Goal: Complete application form: Complete application form

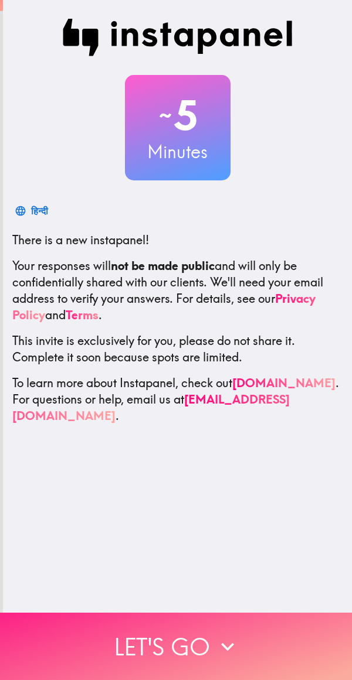
click at [216, 635] on icon "button" at bounding box center [227, 647] width 26 height 26
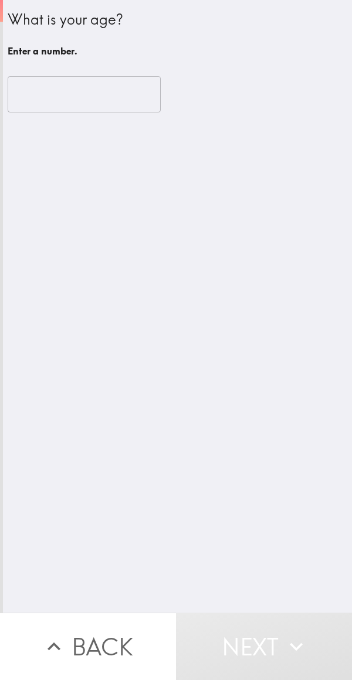
click at [109, 88] on input "number" at bounding box center [84, 94] width 153 height 36
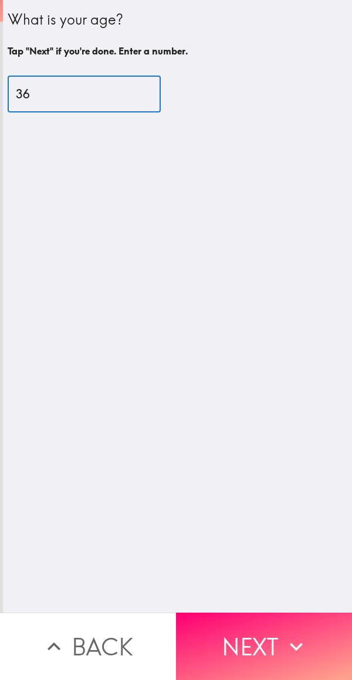
type input "36"
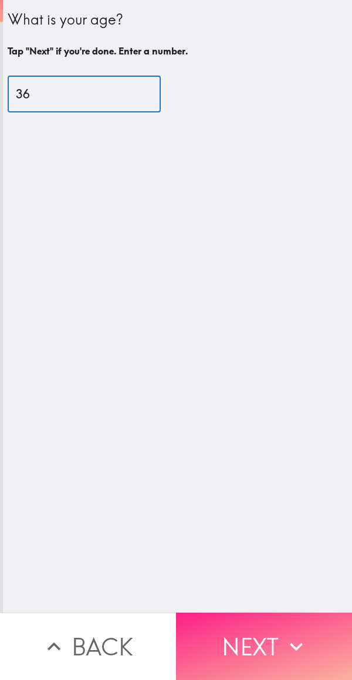
click at [241, 636] on button "Next" at bounding box center [264, 646] width 176 height 67
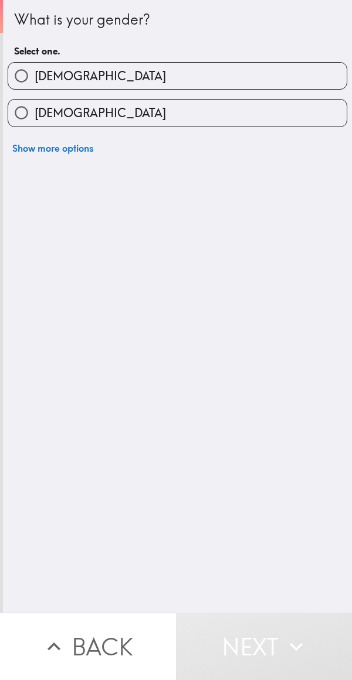
click at [146, 74] on label "[DEMOGRAPHIC_DATA]" at bounding box center [177, 76] width 338 height 26
click at [35, 74] on input "[DEMOGRAPHIC_DATA]" at bounding box center [21, 76] width 26 height 26
radio input "true"
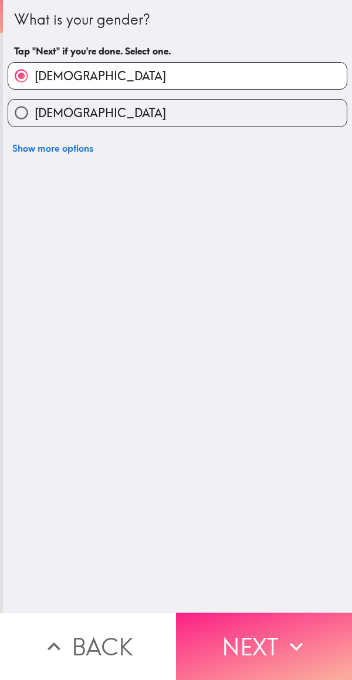
click at [267, 641] on button "Next" at bounding box center [264, 646] width 176 height 67
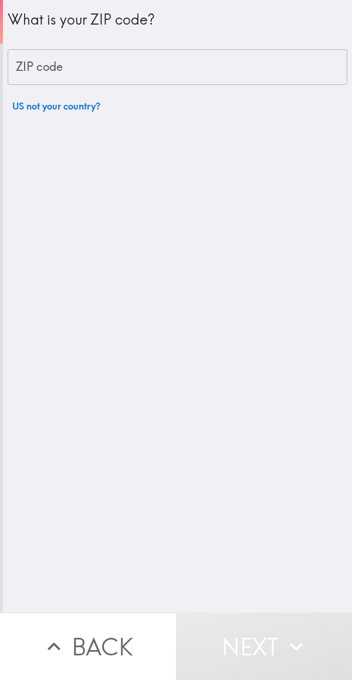
click at [144, 60] on input "ZIP code" at bounding box center [177, 67] width 339 height 36
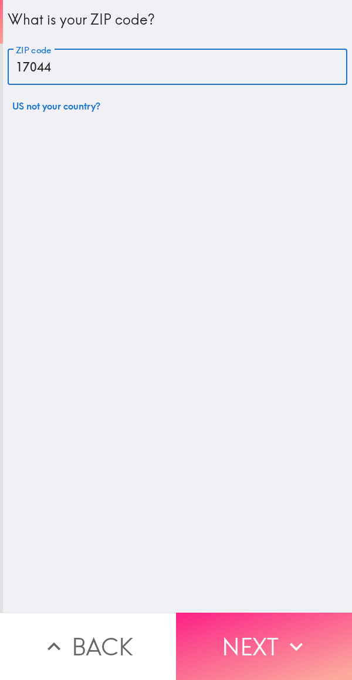
type input "17044"
click at [245, 645] on button "Next" at bounding box center [264, 646] width 176 height 67
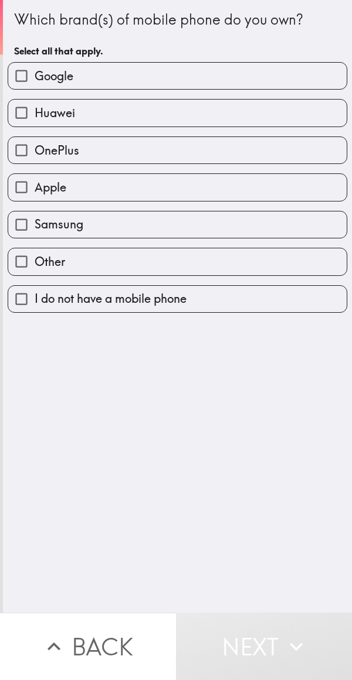
click at [180, 234] on label "Samsung" at bounding box center [177, 225] width 338 height 26
click at [35, 234] on input "Samsung" at bounding box center [21, 225] width 26 height 26
checkbox input "true"
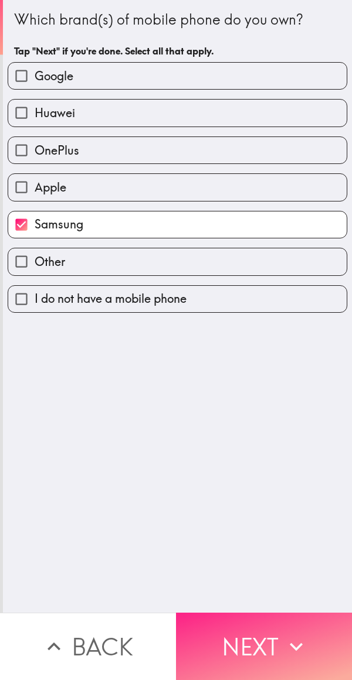
click at [236, 635] on button "Next" at bounding box center [264, 646] width 176 height 67
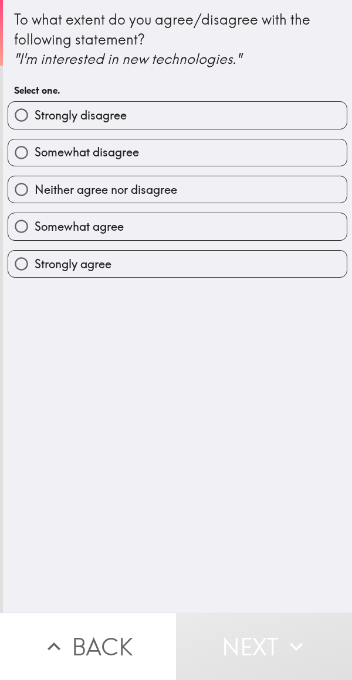
click at [138, 273] on label "Strongly agree" at bounding box center [177, 264] width 338 height 26
click at [35, 273] on input "Strongly agree" at bounding box center [21, 264] width 26 height 26
radio input "true"
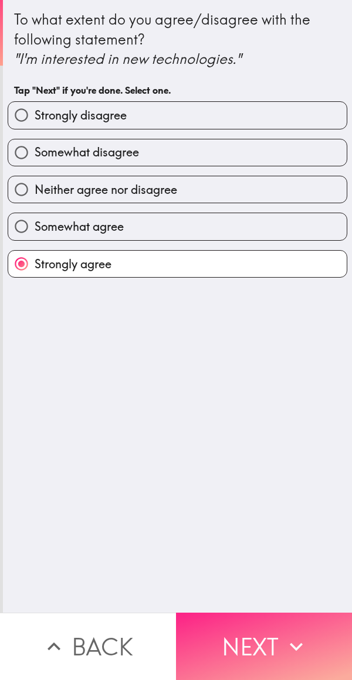
click at [243, 646] on button "Next" at bounding box center [264, 646] width 176 height 67
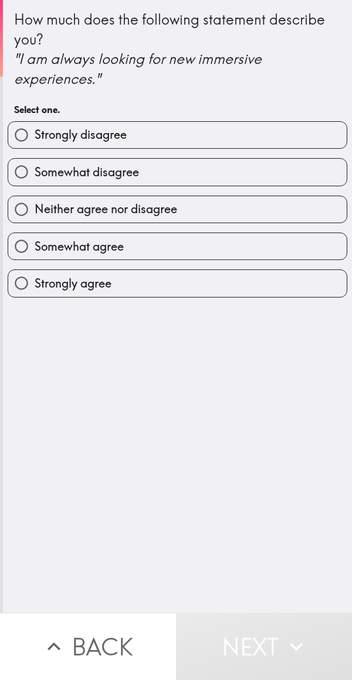
click at [118, 295] on label "Strongly agree" at bounding box center [177, 283] width 338 height 26
click at [35, 295] on input "Strongly agree" at bounding box center [21, 283] width 26 height 26
radio input "true"
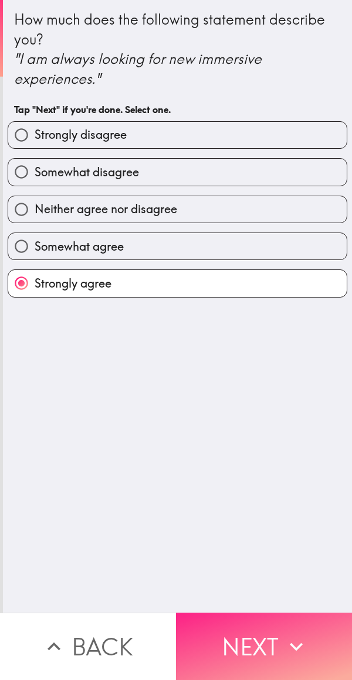
click at [242, 649] on button "Next" at bounding box center [264, 646] width 176 height 67
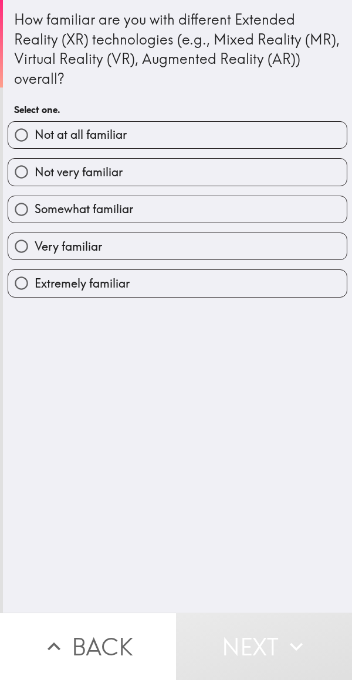
click at [146, 295] on label "Extremely familiar" at bounding box center [177, 283] width 338 height 26
click at [35, 295] on input "Extremely familiar" at bounding box center [21, 283] width 26 height 26
radio input "true"
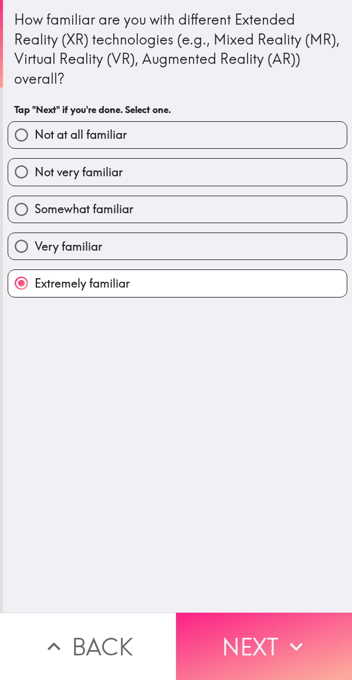
click at [250, 635] on button "Next" at bounding box center [264, 646] width 176 height 67
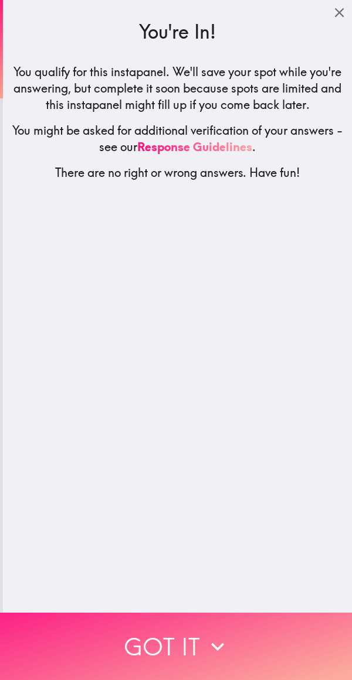
click at [223, 651] on button "Got it" at bounding box center [176, 646] width 352 height 67
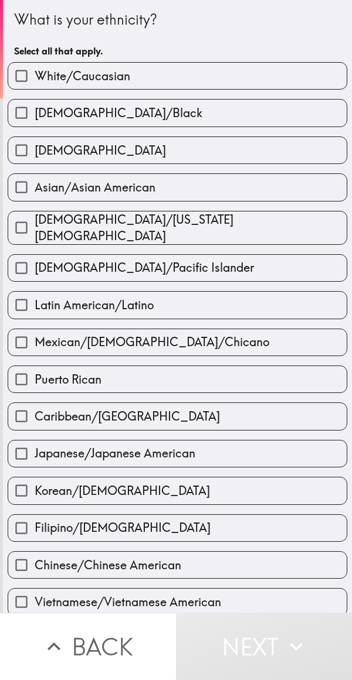
click at [163, 81] on label "White/Caucasian" at bounding box center [177, 76] width 338 height 26
click at [35, 81] on input "White/Caucasian" at bounding box center [21, 76] width 26 height 26
checkbox input "true"
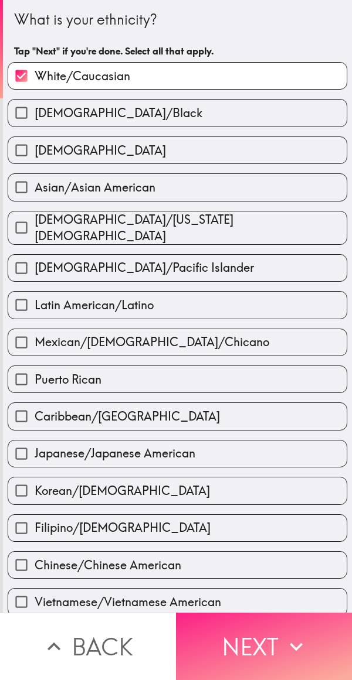
click at [243, 652] on button "Next" at bounding box center [264, 646] width 176 height 67
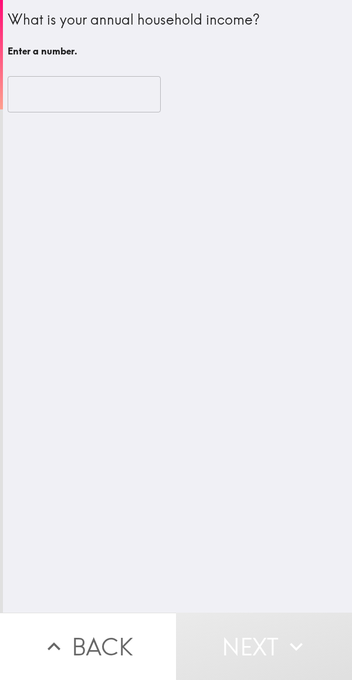
click at [98, 100] on input "number" at bounding box center [84, 94] width 153 height 36
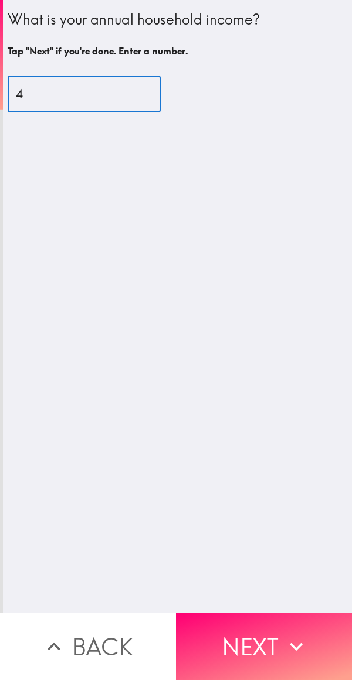
type input "4"
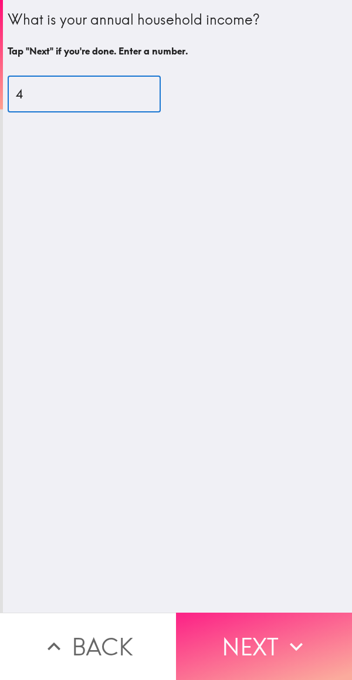
click at [259, 613] on button "Next" at bounding box center [264, 646] width 176 height 67
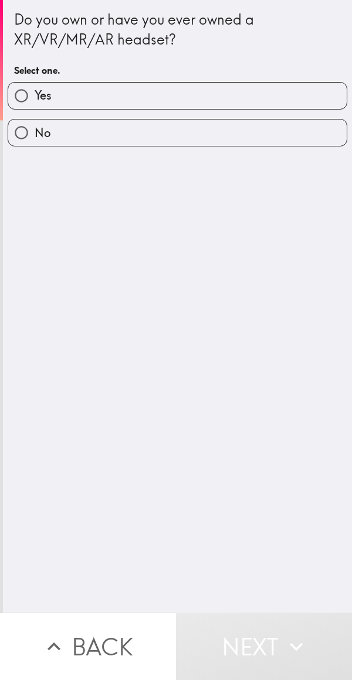
click at [177, 90] on label "Yes" at bounding box center [177, 96] width 338 height 26
click at [35, 90] on input "Yes" at bounding box center [21, 96] width 26 height 26
radio input "true"
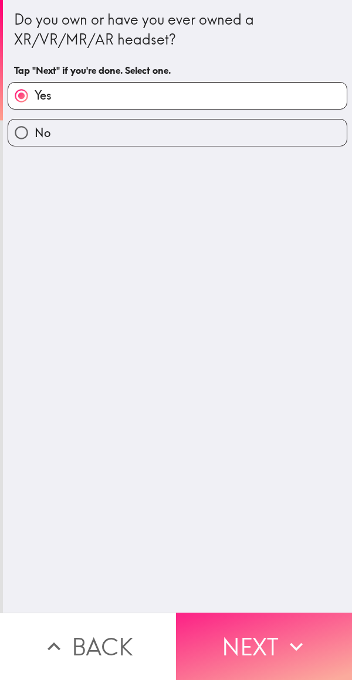
click at [255, 643] on button "Next" at bounding box center [264, 646] width 176 height 67
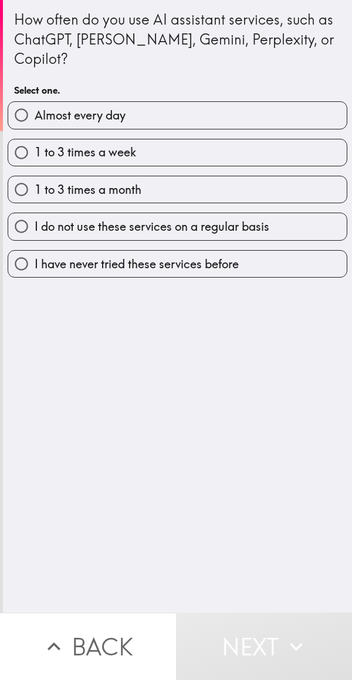
click at [179, 102] on label "Almost every day" at bounding box center [177, 115] width 338 height 26
click at [35, 102] on input "Almost every day" at bounding box center [21, 115] width 26 height 26
radio input "true"
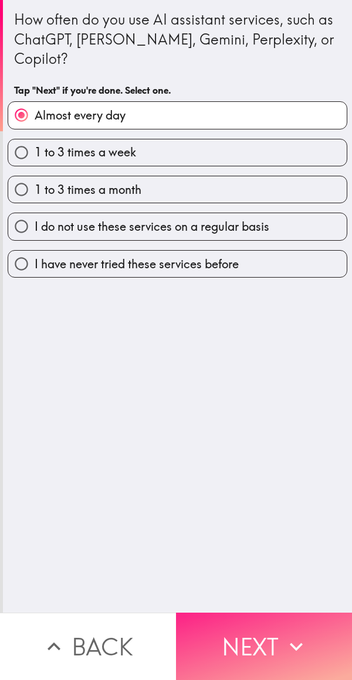
click at [236, 641] on button "Next" at bounding box center [264, 646] width 176 height 67
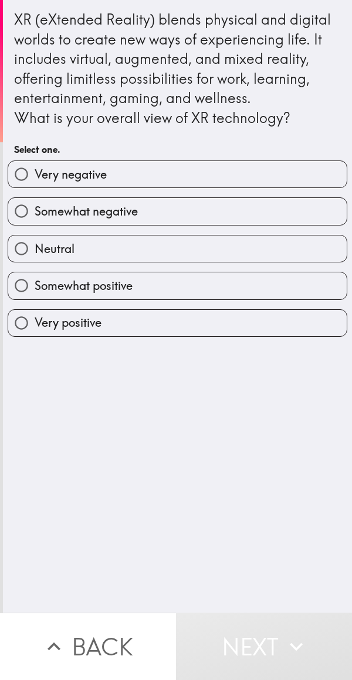
click at [129, 325] on label "Very positive" at bounding box center [177, 323] width 338 height 26
click at [35, 325] on input "Very positive" at bounding box center [21, 323] width 26 height 26
radio input "true"
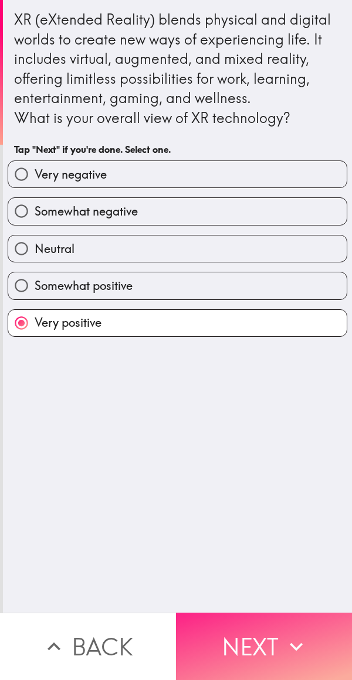
click at [270, 636] on button "Next" at bounding box center [264, 646] width 176 height 67
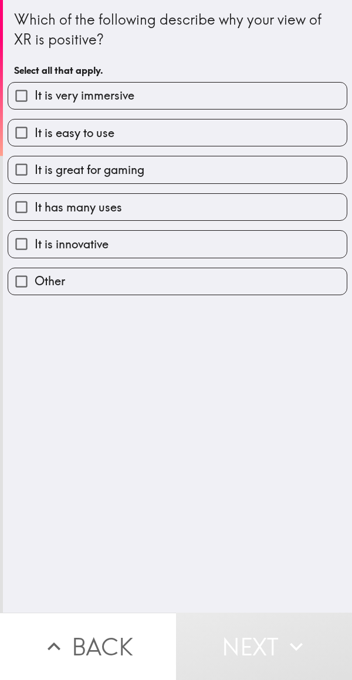
click at [197, 103] on label "It is very immersive" at bounding box center [177, 96] width 338 height 26
click at [35, 103] on input "It is very immersive" at bounding box center [21, 96] width 26 height 26
checkbox input "true"
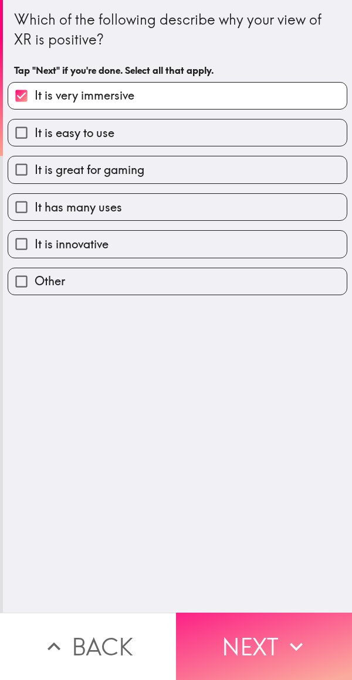
click at [253, 671] on button "Next" at bounding box center [264, 646] width 176 height 67
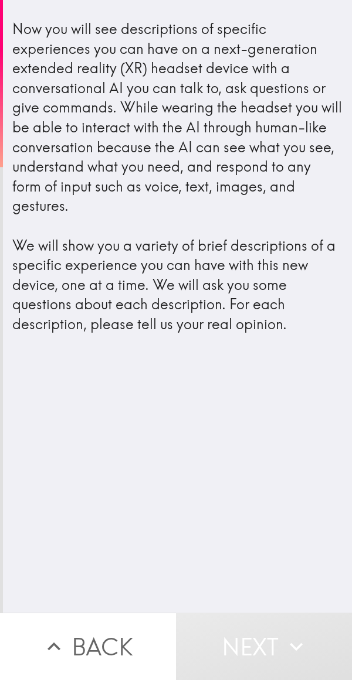
click at [77, 641] on button "Back" at bounding box center [88, 646] width 176 height 67
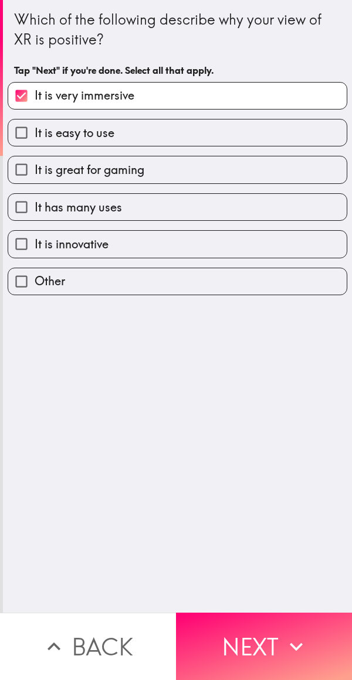
click at [171, 135] on label "It is easy to use" at bounding box center [177, 133] width 338 height 26
click at [35, 135] on input "It is easy to use" at bounding box center [21, 133] width 26 height 26
checkbox input "true"
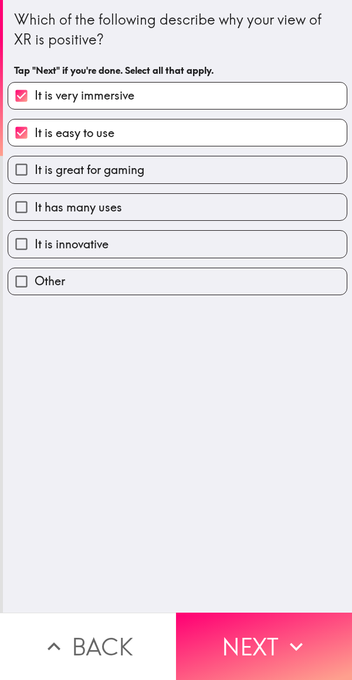
click at [197, 173] on label "It is great for gaming" at bounding box center [177, 169] width 338 height 26
click at [35, 173] on input "It is great for gaming" at bounding box center [21, 169] width 26 height 26
checkbox input "true"
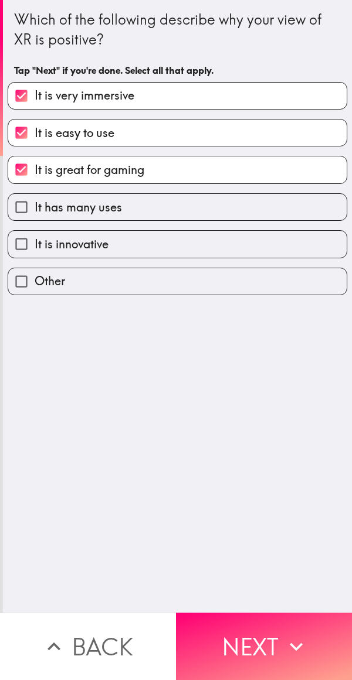
click at [201, 213] on label "It has many uses" at bounding box center [177, 207] width 338 height 26
click at [35, 213] on input "It has many uses" at bounding box center [21, 207] width 26 height 26
checkbox input "true"
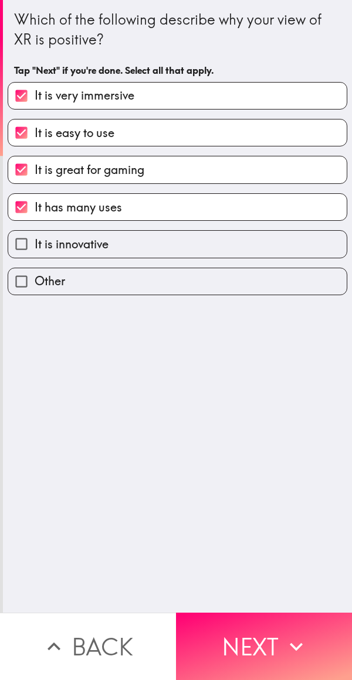
click at [226, 243] on label "It is innovative" at bounding box center [177, 244] width 338 height 26
click at [35, 243] on input "It is innovative" at bounding box center [21, 244] width 26 height 26
checkbox input "true"
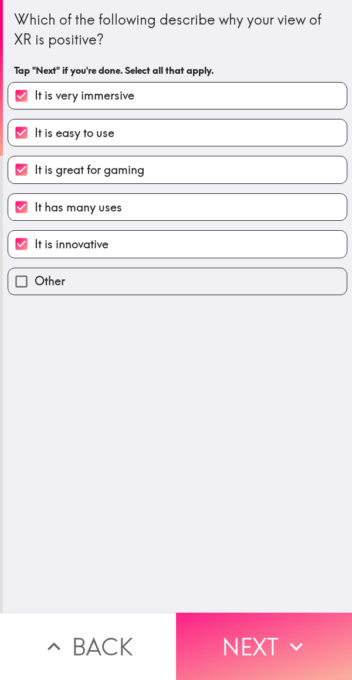
click at [244, 639] on button "Next" at bounding box center [264, 646] width 176 height 67
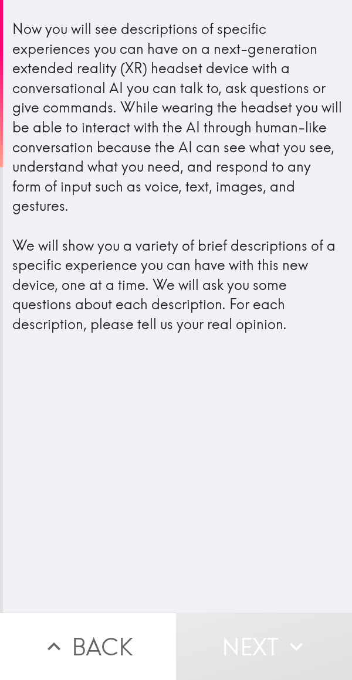
click at [82, 639] on button "Back" at bounding box center [88, 646] width 176 height 67
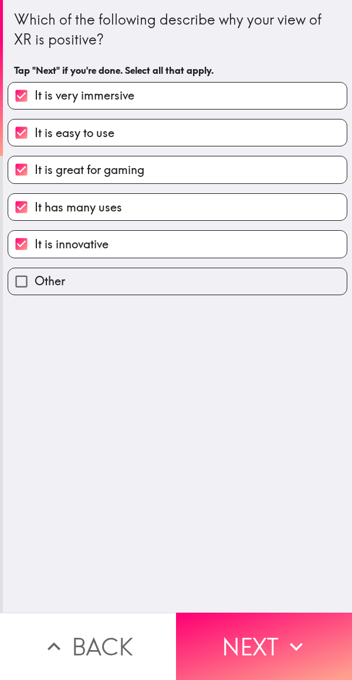
click at [94, 271] on label "Other" at bounding box center [177, 281] width 338 height 26
click at [35, 271] on input "Other" at bounding box center [21, 281] width 26 height 26
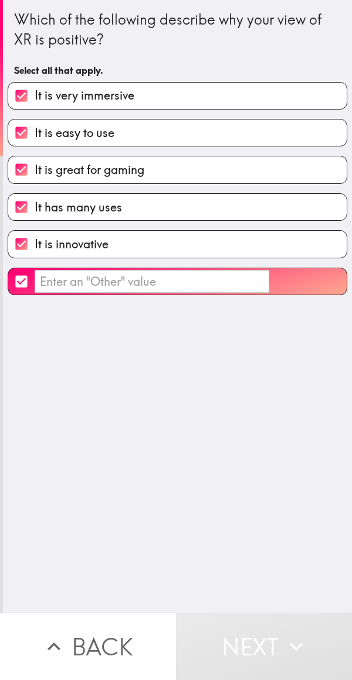
click at [103, 284] on input "​" at bounding box center [152, 281] width 234 height 23
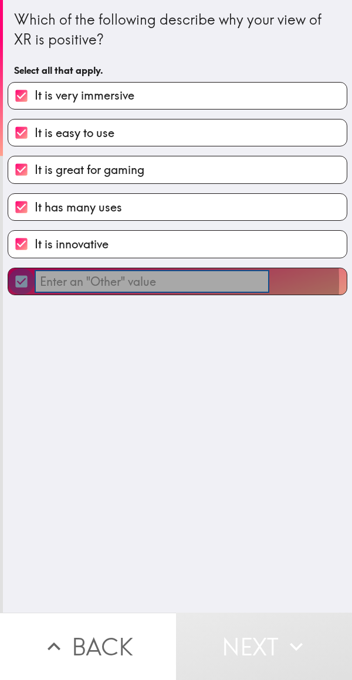
click at [18, 283] on input "​" at bounding box center [21, 281] width 26 height 26
checkbox input "false"
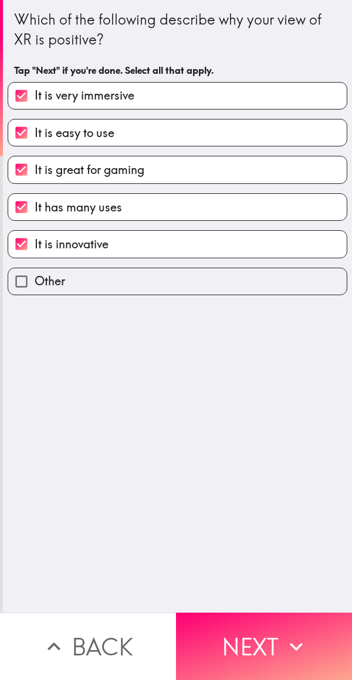
click at [162, 169] on label "It is great for gaming" at bounding box center [177, 169] width 338 height 26
click at [35, 169] on input "It is great for gaming" at bounding box center [21, 169] width 26 height 26
checkbox input "false"
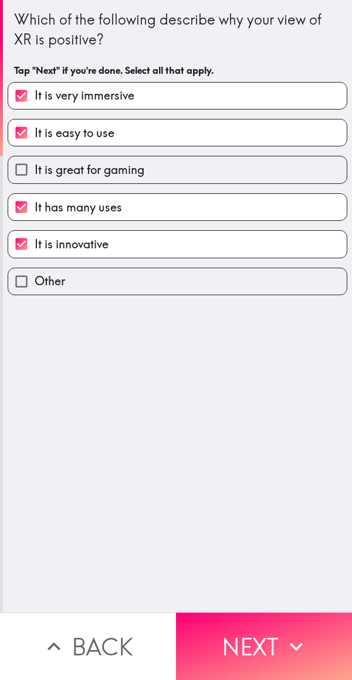
click at [172, 214] on label "It has many uses" at bounding box center [177, 207] width 338 height 26
click at [35, 214] on input "It has many uses" at bounding box center [21, 207] width 26 height 26
checkbox input "false"
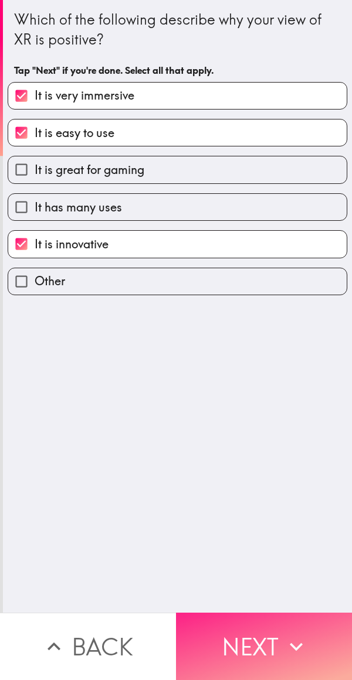
click at [235, 649] on button "Next" at bounding box center [264, 646] width 176 height 67
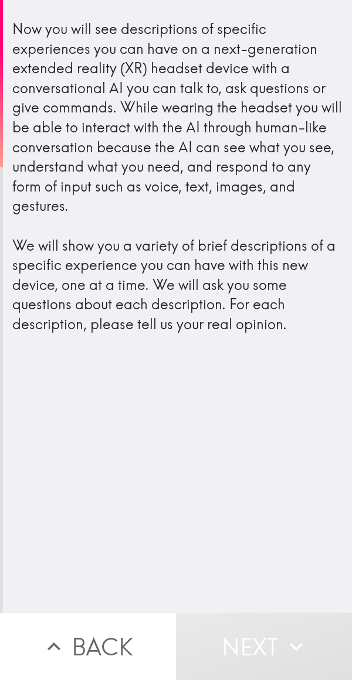
click at [77, 649] on button "Back" at bounding box center [88, 646] width 176 height 67
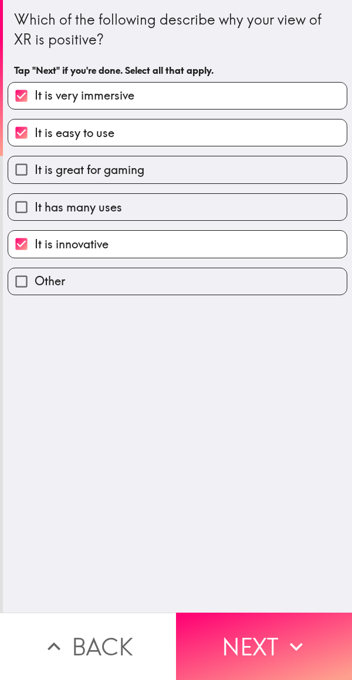
click at [155, 209] on label "It has many uses" at bounding box center [177, 207] width 338 height 26
click at [35, 209] on input "It has many uses" at bounding box center [21, 207] width 26 height 26
checkbox input "true"
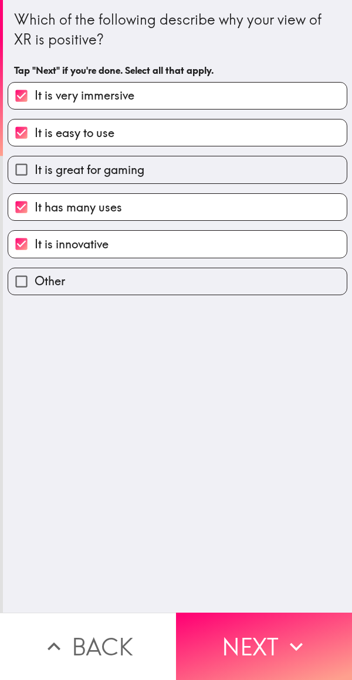
click at [179, 171] on label "It is great for gaming" at bounding box center [177, 169] width 338 height 26
click at [35, 171] on input "It is great for gaming" at bounding box center [21, 169] width 26 height 26
checkbox input "true"
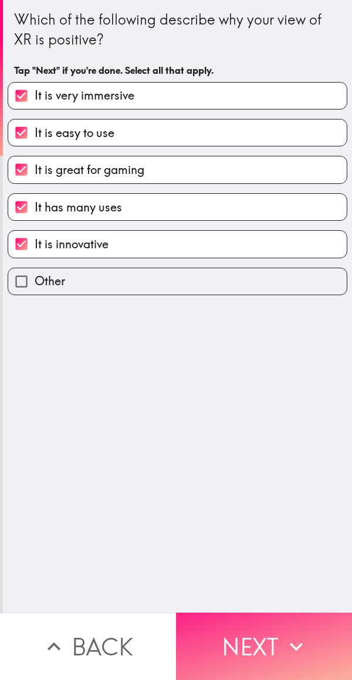
click at [252, 638] on button "Next" at bounding box center [264, 646] width 176 height 67
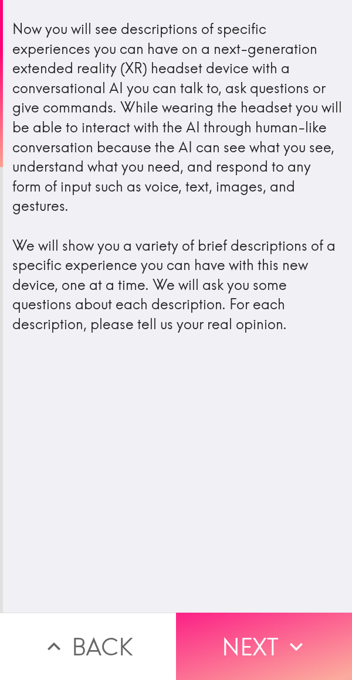
click at [262, 618] on button "Next" at bounding box center [264, 646] width 176 height 67
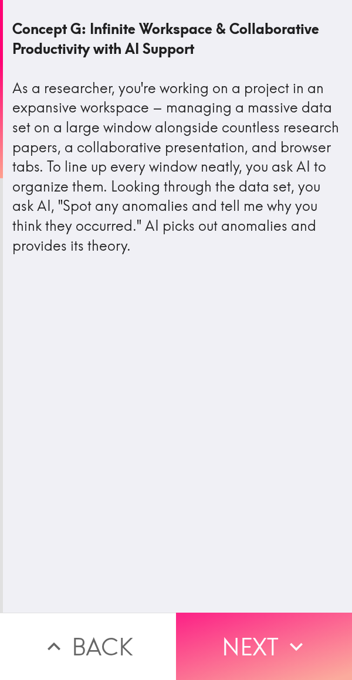
click at [303, 637] on icon "button" at bounding box center [296, 647] width 26 height 26
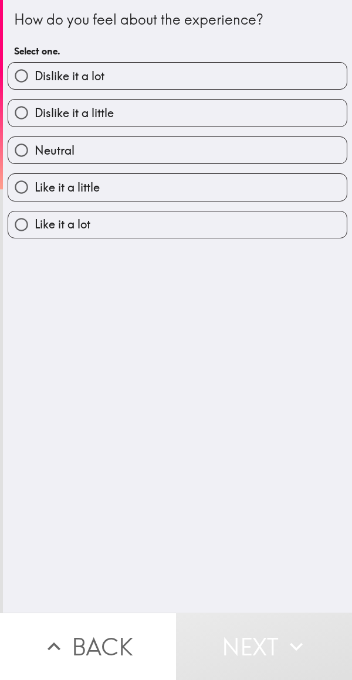
click at [146, 228] on label "Like it a lot" at bounding box center [177, 225] width 338 height 26
click at [35, 228] on input "Like it a lot" at bounding box center [21, 225] width 26 height 26
radio input "true"
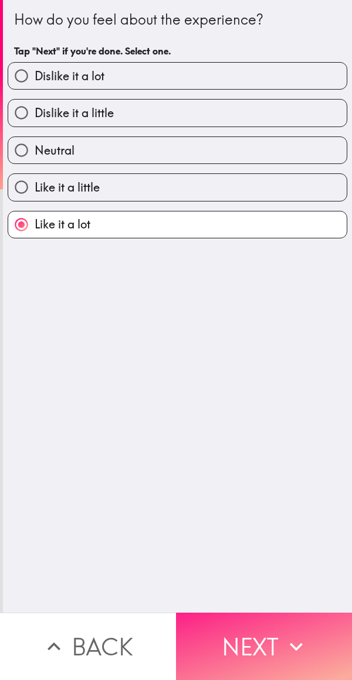
click at [284, 634] on icon "button" at bounding box center [296, 647] width 26 height 26
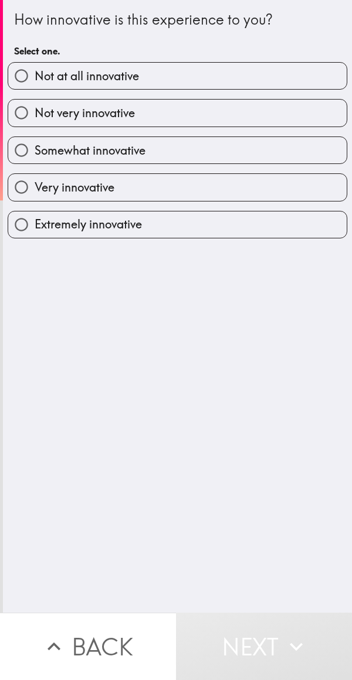
click at [163, 213] on label "Extremely innovative" at bounding box center [177, 225] width 338 height 26
click at [35, 213] on input "Extremely innovative" at bounding box center [21, 225] width 26 height 26
radio input "true"
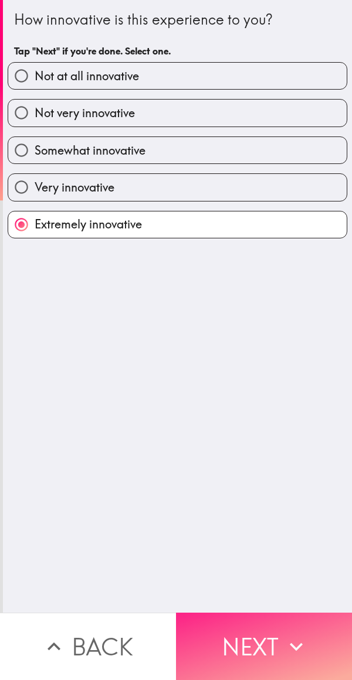
click at [241, 642] on button "Next" at bounding box center [264, 646] width 176 height 67
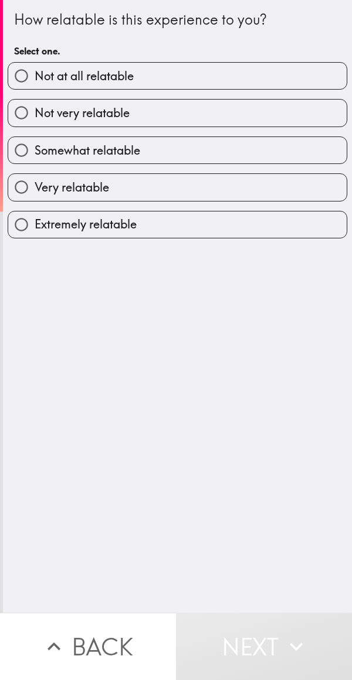
click at [134, 229] on label "Extremely relatable" at bounding box center [177, 225] width 338 height 26
click at [35, 229] on input "Extremely relatable" at bounding box center [21, 225] width 26 height 26
radio input "true"
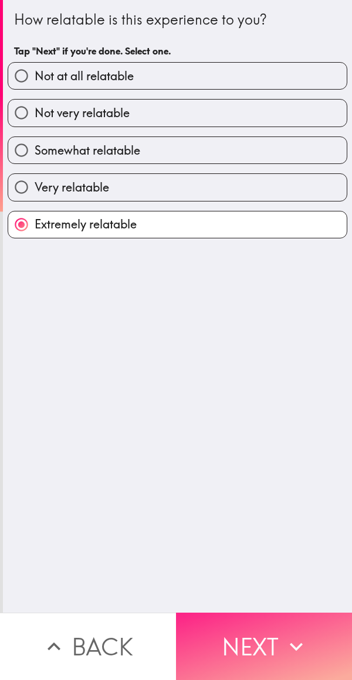
click at [268, 638] on button "Next" at bounding box center [264, 646] width 176 height 67
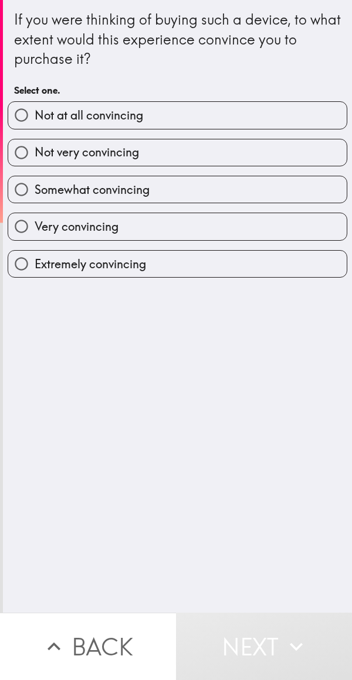
click at [136, 265] on span "Extremely convincing" at bounding box center [90, 264] width 111 height 16
click at [35, 265] on input "Extremely convincing" at bounding box center [21, 264] width 26 height 26
radio input "true"
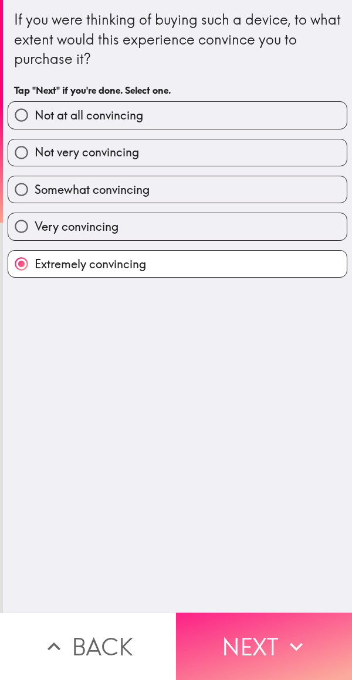
click at [251, 627] on button "Next" at bounding box center [264, 646] width 176 height 67
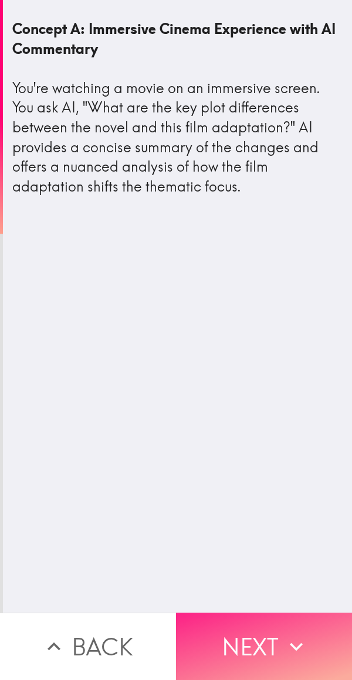
click at [238, 636] on button "Next" at bounding box center [264, 646] width 176 height 67
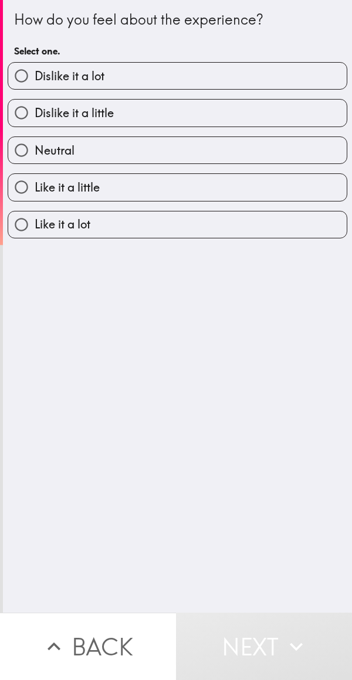
click at [148, 227] on label "Like it a lot" at bounding box center [177, 225] width 338 height 26
click at [35, 227] on input "Like it a lot" at bounding box center [21, 225] width 26 height 26
radio input "true"
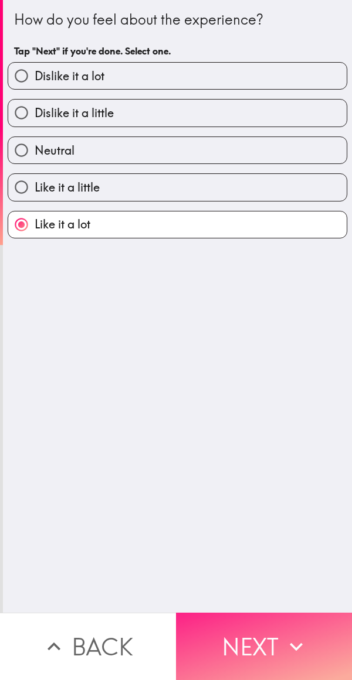
click at [255, 616] on button "Next" at bounding box center [264, 646] width 176 height 67
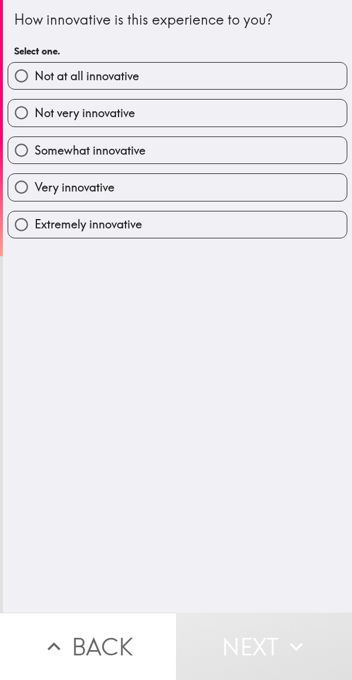
click at [169, 228] on label "Extremely innovative" at bounding box center [177, 225] width 338 height 26
click at [35, 228] on input "Extremely innovative" at bounding box center [21, 225] width 26 height 26
radio input "true"
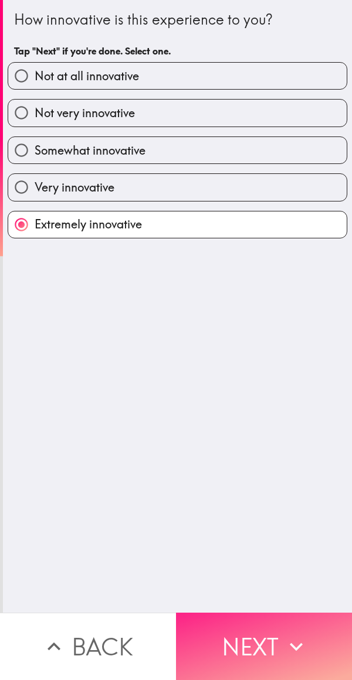
click at [253, 627] on button "Next" at bounding box center [264, 646] width 176 height 67
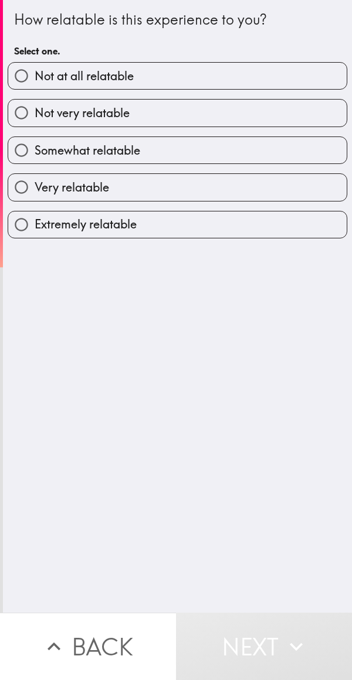
click at [174, 222] on label "Extremely relatable" at bounding box center [177, 225] width 338 height 26
click at [35, 222] on input "Extremely relatable" at bounding box center [21, 225] width 26 height 26
radio input "true"
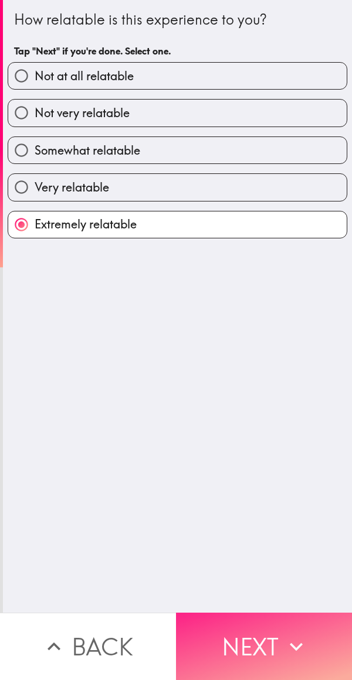
click at [245, 646] on button "Next" at bounding box center [264, 646] width 176 height 67
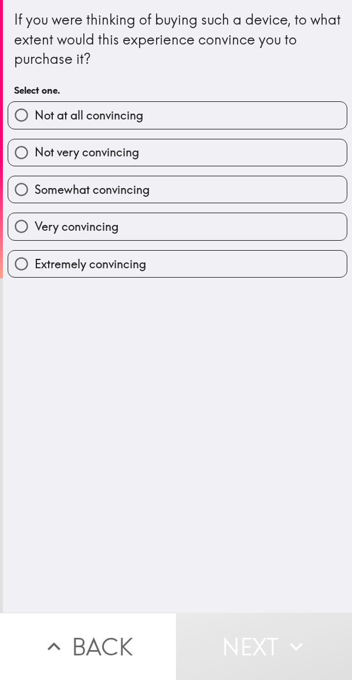
click at [161, 258] on label "Extremely convincing" at bounding box center [177, 264] width 338 height 26
click at [35, 258] on input "Extremely convincing" at bounding box center [21, 264] width 26 height 26
radio input "true"
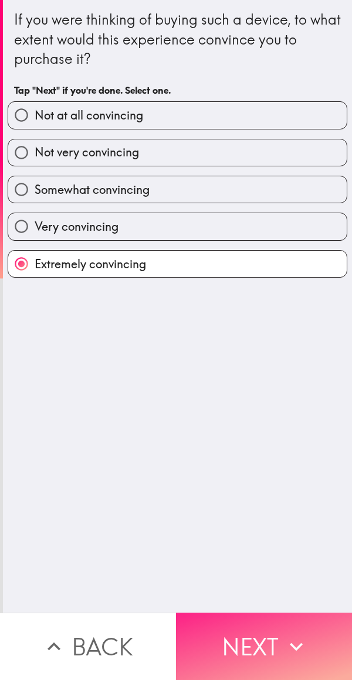
click at [243, 630] on button "Next" at bounding box center [264, 646] width 176 height 67
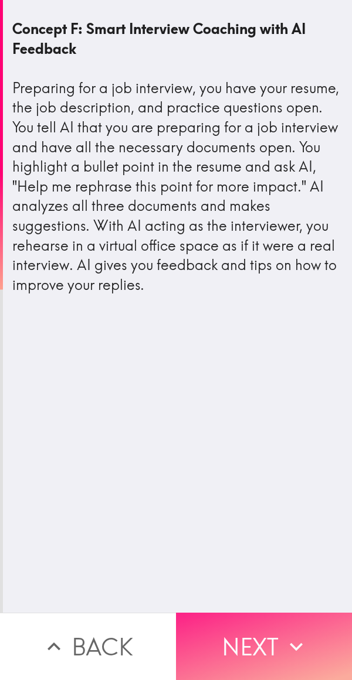
click at [268, 613] on button "Next" at bounding box center [264, 646] width 176 height 67
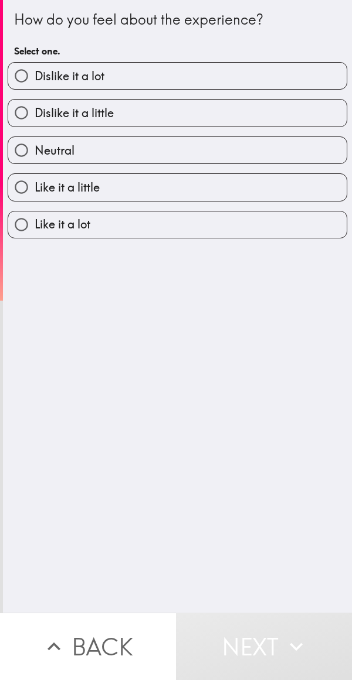
click at [176, 217] on label "Like it a lot" at bounding box center [177, 225] width 338 height 26
click at [35, 217] on input "Like it a lot" at bounding box center [21, 225] width 26 height 26
radio input "true"
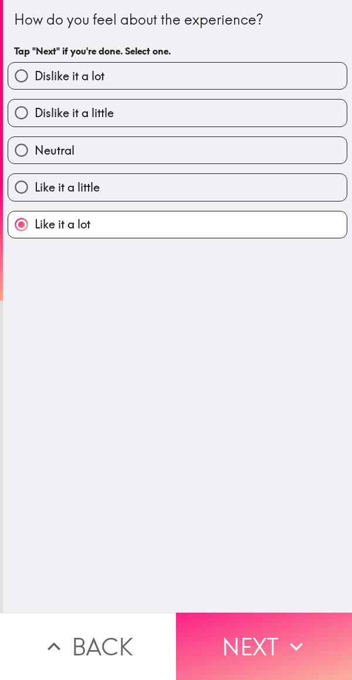
click at [242, 619] on button "Next" at bounding box center [264, 646] width 176 height 67
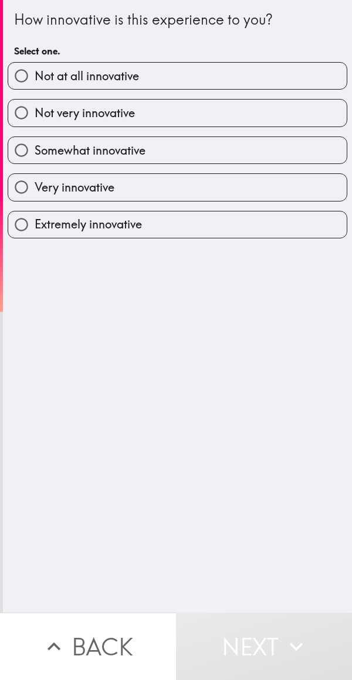
click at [170, 223] on label "Extremely innovative" at bounding box center [177, 225] width 338 height 26
click at [35, 223] on input "Extremely innovative" at bounding box center [21, 225] width 26 height 26
radio input "true"
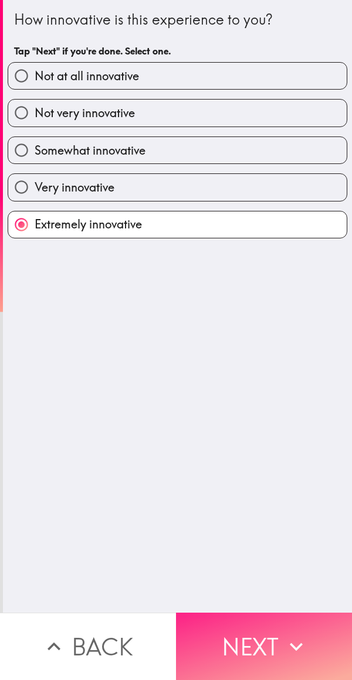
click at [244, 635] on button "Next" at bounding box center [264, 646] width 176 height 67
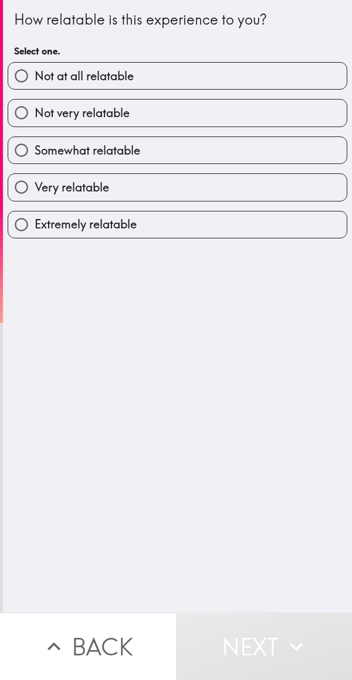
click at [159, 225] on label "Extremely relatable" at bounding box center [177, 225] width 338 height 26
click at [35, 225] on input "Extremely relatable" at bounding box center [21, 225] width 26 height 26
radio input "true"
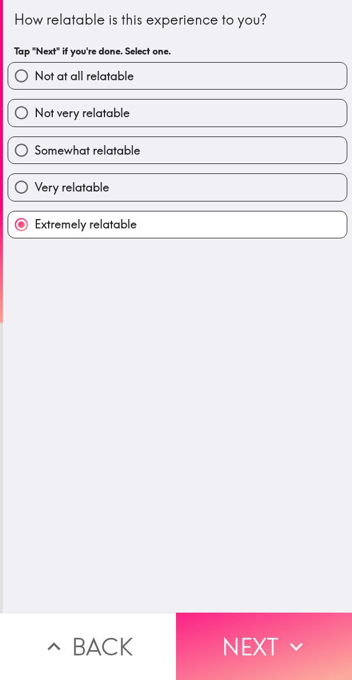
click at [226, 618] on button "Next" at bounding box center [264, 646] width 176 height 67
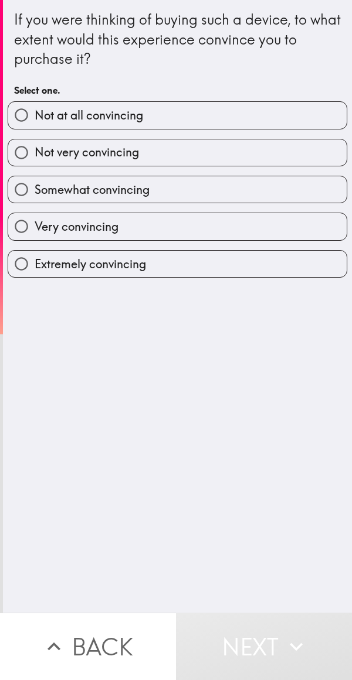
click at [227, 230] on label "Very convincing" at bounding box center [177, 226] width 338 height 26
click at [35, 230] on input "Very convincing" at bounding box center [21, 226] width 26 height 26
radio input "true"
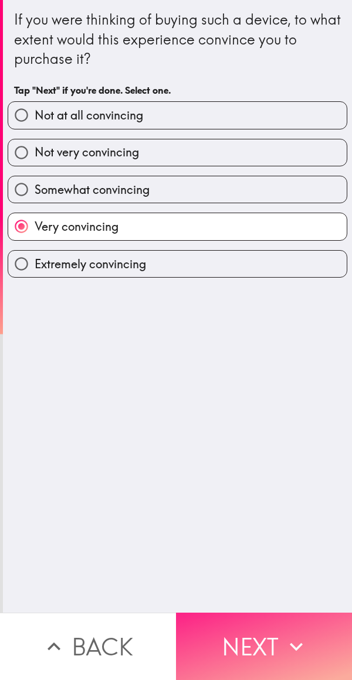
click at [257, 639] on button "Next" at bounding box center [264, 646] width 176 height 67
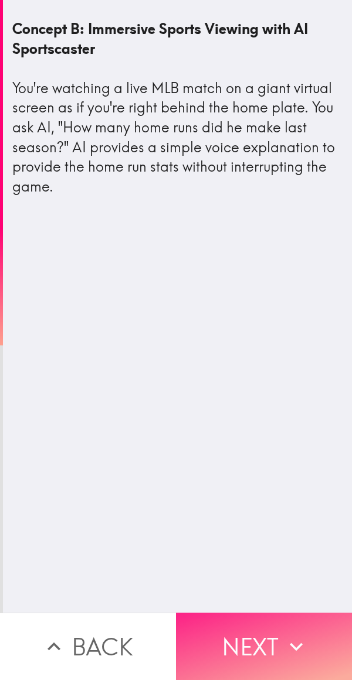
click at [263, 651] on button "Next" at bounding box center [264, 646] width 176 height 67
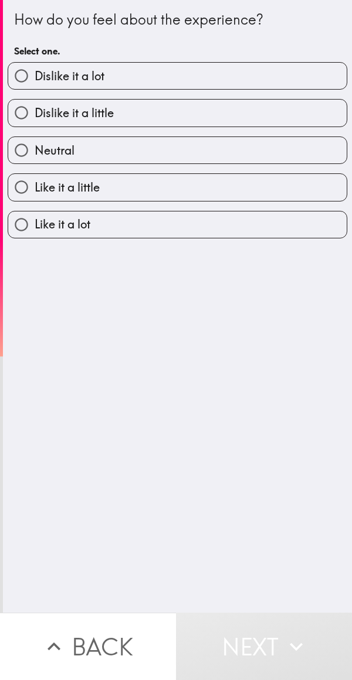
click at [178, 234] on label "Like it a lot" at bounding box center [177, 225] width 338 height 26
click at [35, 234] on input "Like it a lot" at bounding box center [21, 225] width 26 height 26
radio input "true"
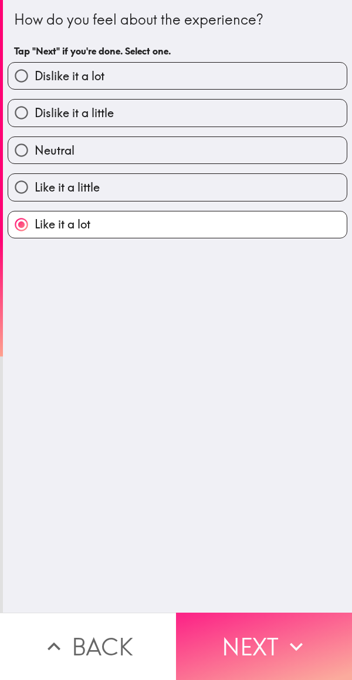
click at [259, 645] on button "Next" at bounding box center [264, 646] width 176 height 67
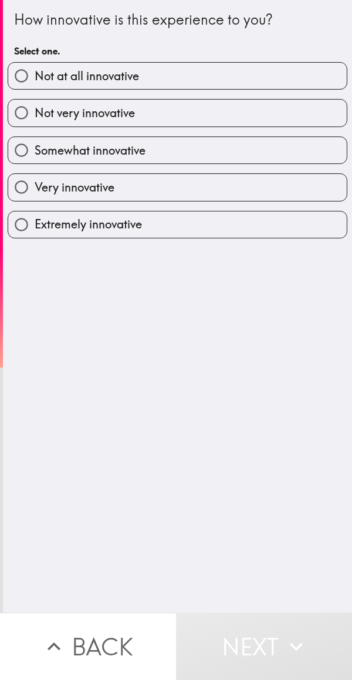
click at [195, 228] on label "Extremely innovative" at bounding box center [177, 225] width 338 height 26
click at [35, 228] on input "Extremely innovative" at bounding box center [21, 225] width 26 height 26
radio input "true"
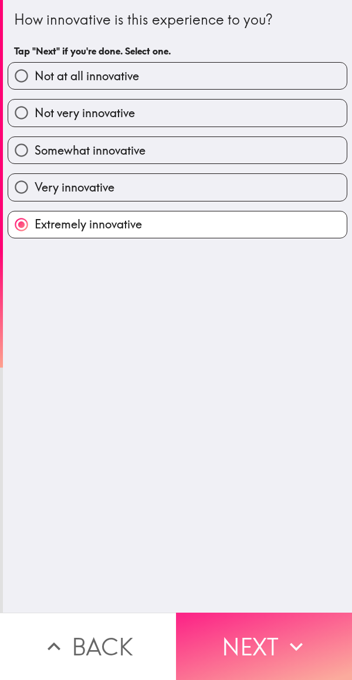
click at [238, 650] on button "Next" at bounding box center [264, 646] width 176 height 67
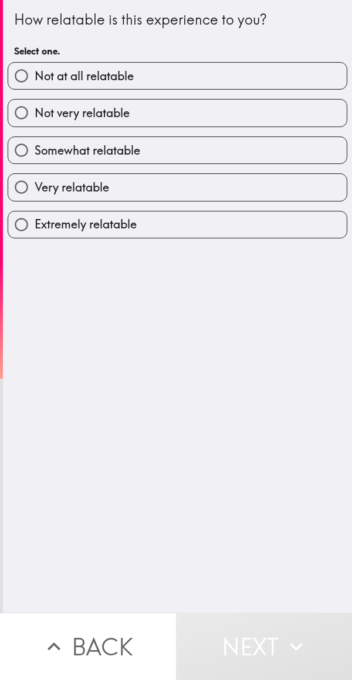
click at [192, 233] on label "Extremely relatable" at bounding box center [177, 225] width 338 height 26
click at [35, 233] on input "Extremely relatable" at bounding box center [21, 225] width 26 height 26
radio input "true"
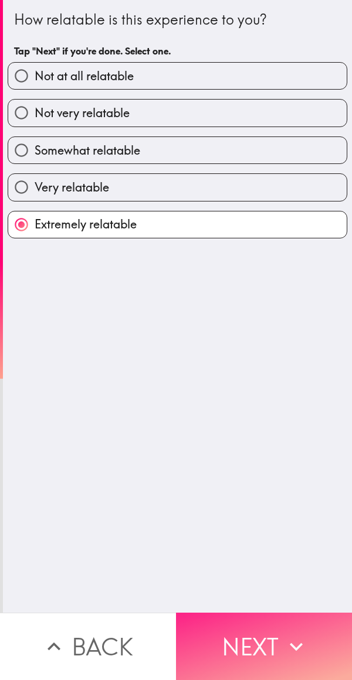
click at [246, 653] on button "Next" at bounding box center [264, 646] width 176 height 67
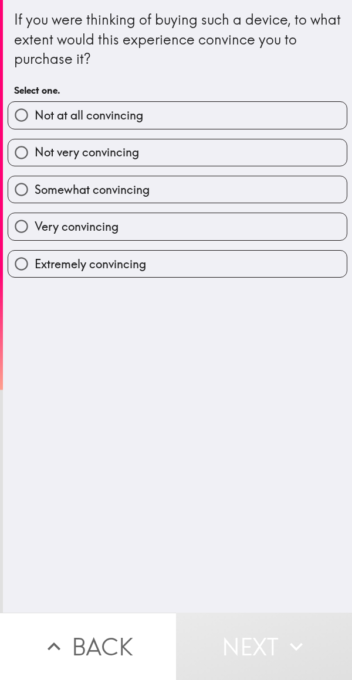
click at [195, 261] on label "Extremely convincing" at bounding box center [177, 264] width 338 height 26
click at [35, 261] on input "Extremely convincing" at bounding box center [21, 264] width 26 height 26
radio input "true"
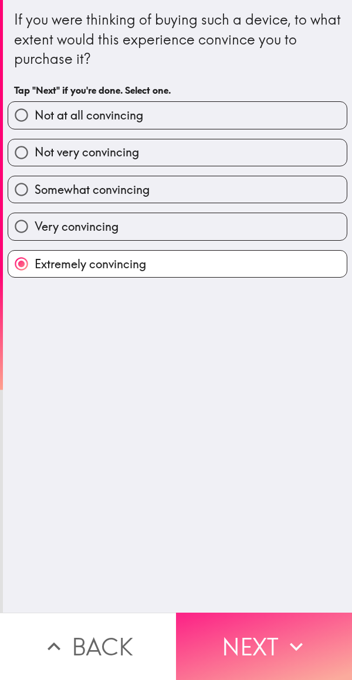
click at [241, 653] on button "Next" at bounding box center [264, 646] width 176 height 67
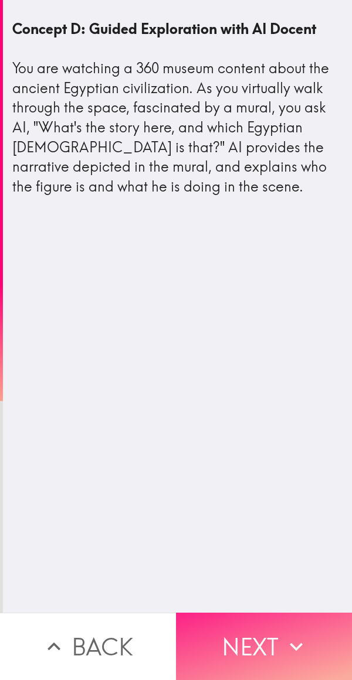
click at [261, 643] on button "Next" at bounding box center [264, 646] width 176 height 67
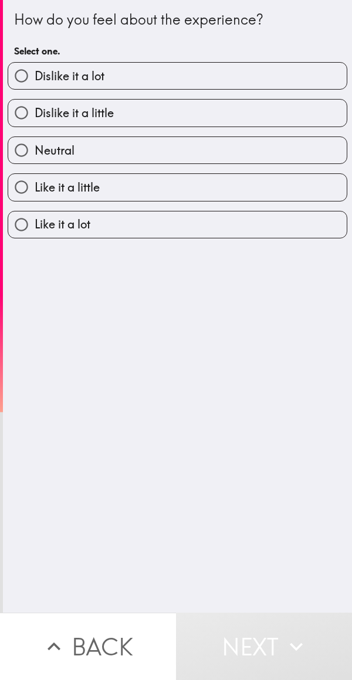
click at [139, 222] on label "Like it a lot" at bounding box center [177, 225] width 338 height 26
click at [35, 222] on input "Like it a lot" at bounding box center [21, 225] width 26 height 26
radio input "true"
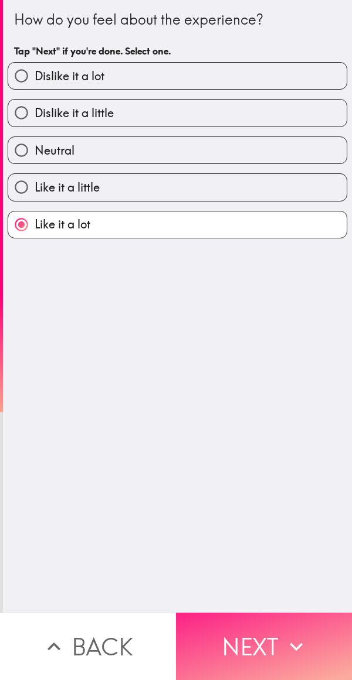
click at [248, 629] on button "Next" at bounding box center [264, 646] width 176 height 67
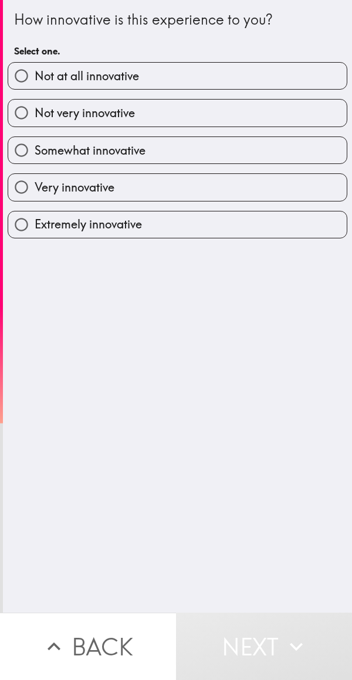
click at [183, 224] on label "Extremely innovative" at bounding box center [177, 225] width 338 height 26
click at [35, 224] on input "Extremely innovative" at bounding box center [21, 225] width 26 height 26
radio input "true"
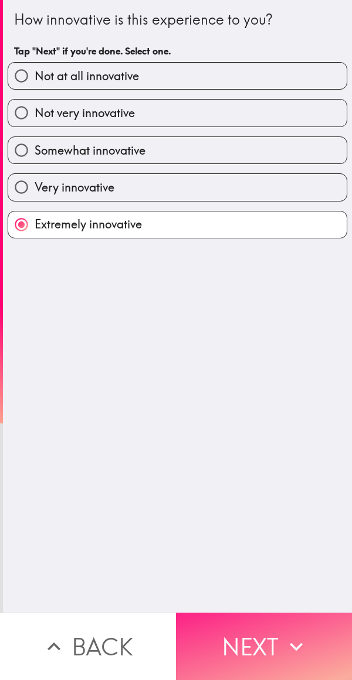
click at [249, 633] on button "Next" at bounding box center [264, 646] width 176 height 67
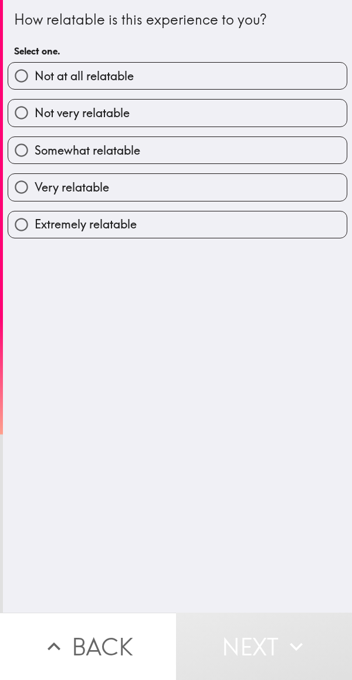
click at [165, 229] on label "Extremely relatable" at bounding box center [177, 225] width 338 height 26
click at [35, 229] on input "Extremely relatable" at bounding box center [21, 225] width 26 height 26
radio input "true"
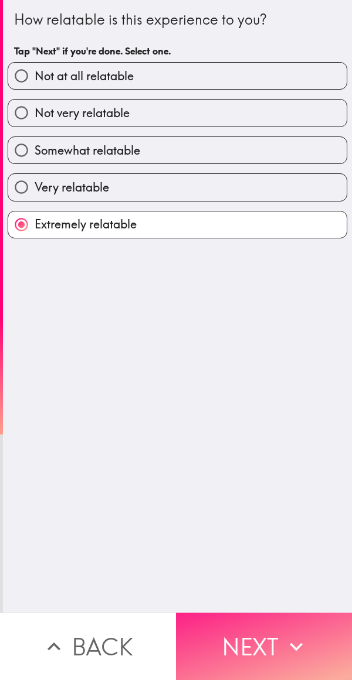
click at [250, 648] on button "Next" at bounding box center [264, 646] width 176 height 67
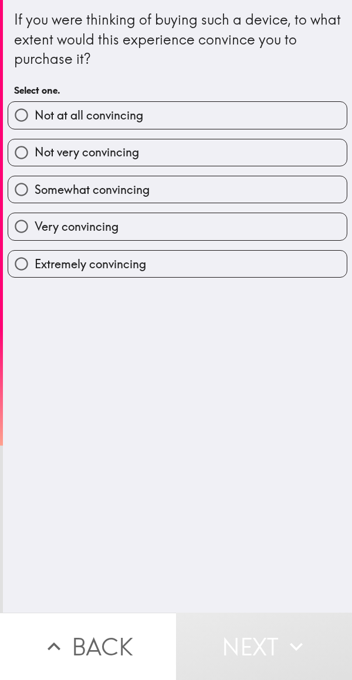
click at [167, 255] on label "Extremely convincing" at bounding box center [177, 264] width 338 height 26
click at [35, 255] on input "Extremely convincing" at bounding box center [21, 264] width 26 height 26
radio input "true"
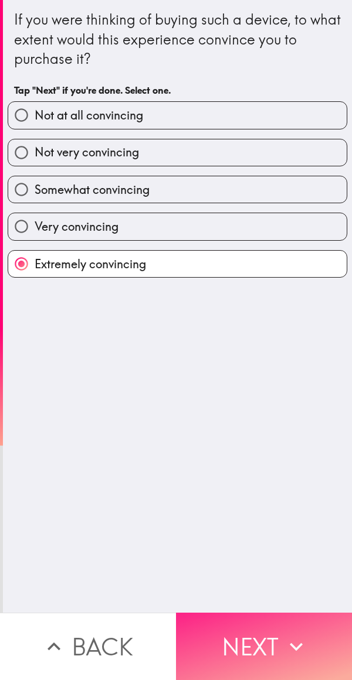
click at [257, 646] on button "Next" at bounding box center [264, 646] width 176 height 67
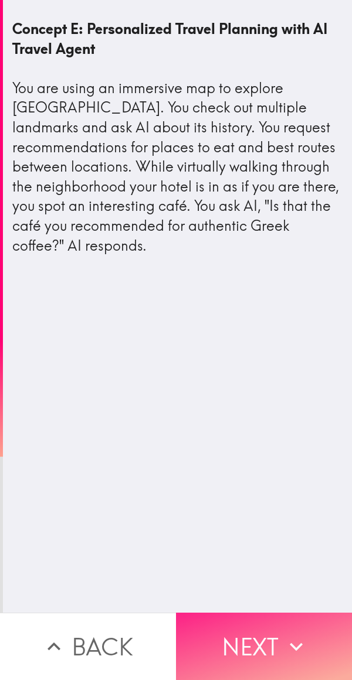
click at [275, 623] on button "Next" at bounding box center [264, 646] width 176 height 67
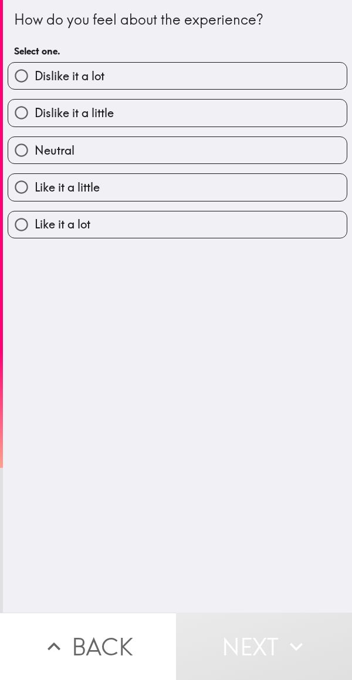
click at [173, 219] on label "Like it a lot" at bounding box center [177, 225] width 338 height 26
click at [35, 219] on input "Like it a lot" at bounding box center [21, 225] width 26 height 26
radio input "true"
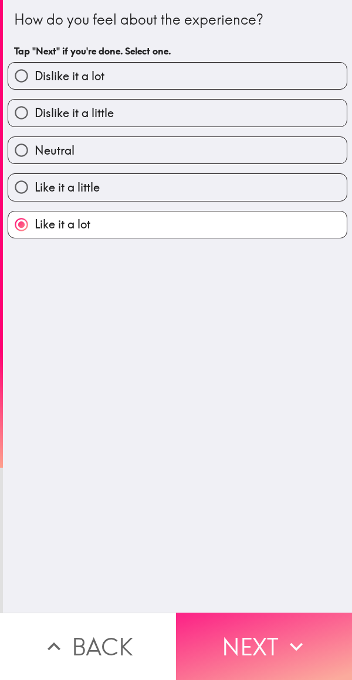
click at [250, 633] on button "Next" at bounding box center [264, 646] width 176 height 67
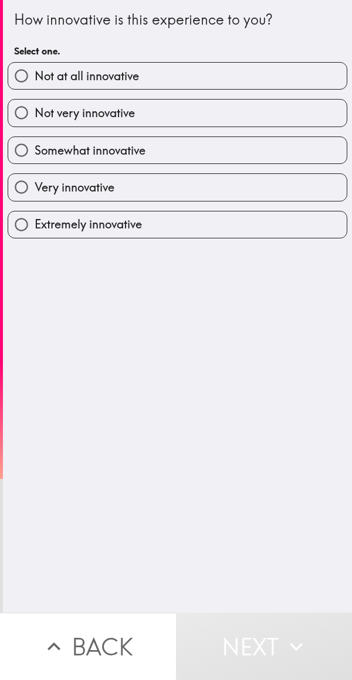
click at [180, 191] on label "Very innovative" at bounding box center [177, 187] width 338 height 26
click at [35, 191] on input "Very innovative" at bounding box center [21, 187] width 26 height 26
radio input "true"
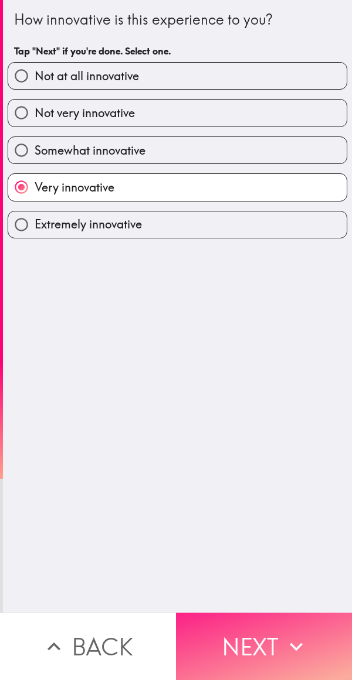
click at [260, 638] on button "Next" at bounding box center [264, 646] width 176 height 67
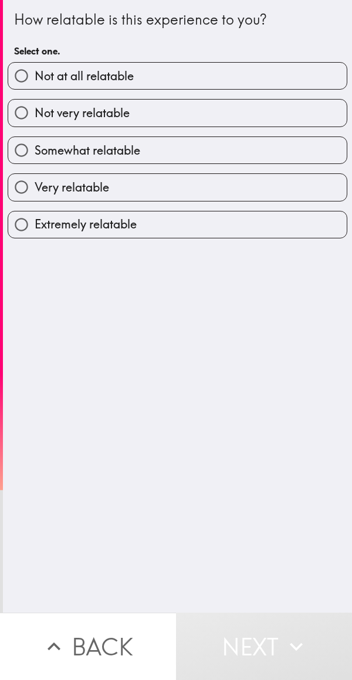
click at [176, 228] on label "Extremely relatable" at bounding box center [177, 225] width 338 height 26
click at [35, 228] on input "Extremely relatable" at bounding box center [21, 225] width 26 height 26
radio input "true"
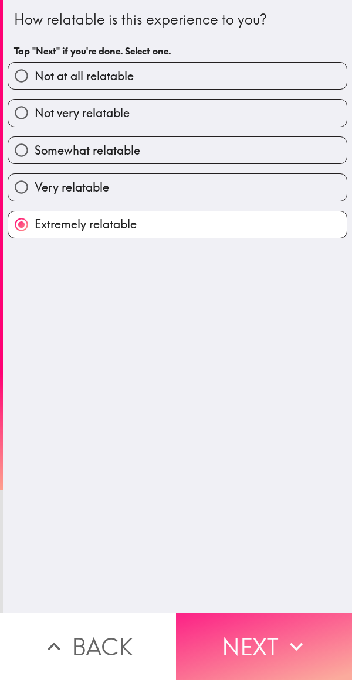
click at [264, 631] on button "Next" at bounding box center [264, 646] width 176 height 67
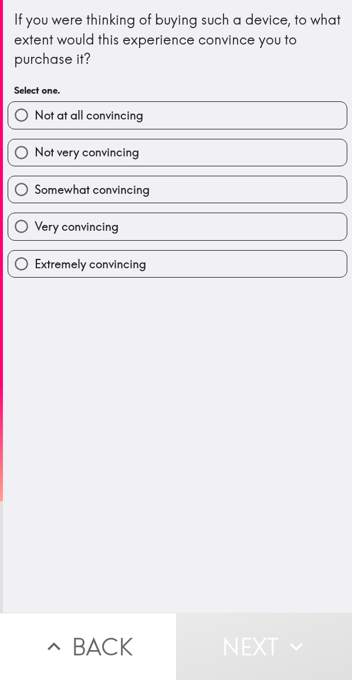
click at [184, 217] on label "Very convincing" at bounding box center [177, 226] width 338 height 26
click at [35, 217] on input "Very convincing" at bounding box center [21, 226] width 26 height 26
radio input "true"
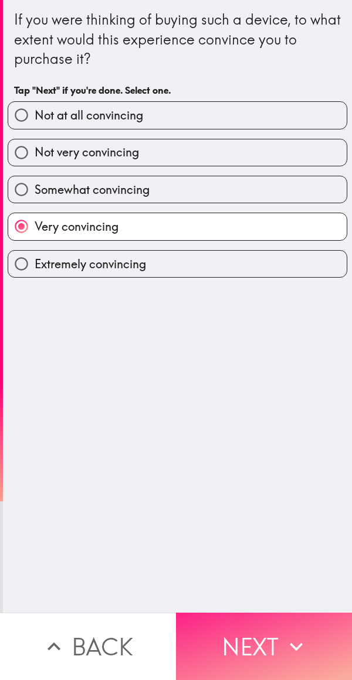
click at [268, 626] on button "Next" at bounding box center [264, 646] width 176 height 67
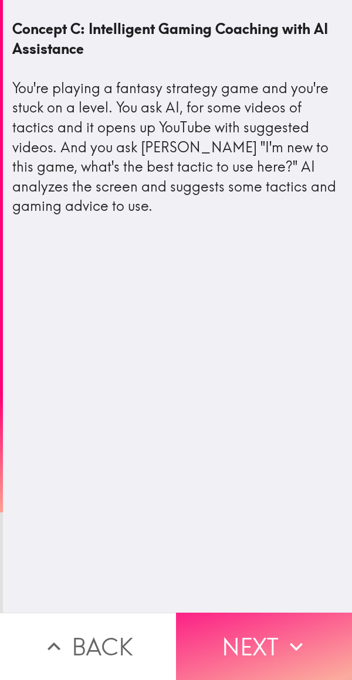
click at [265, 628] on button "Next" at bounding box center [264, 646] width 176 height 67
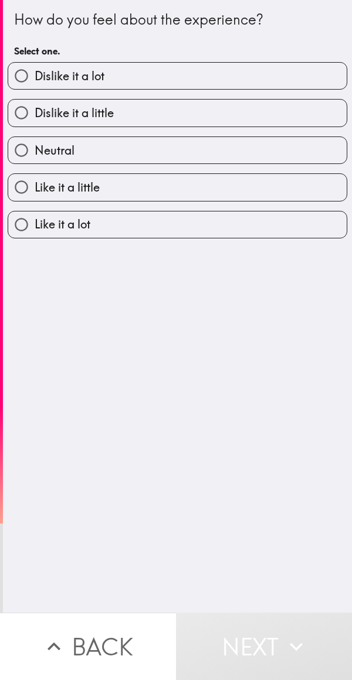
click at [158, 214] on label "Like it a lot" at bounding box center [177, 225] width 338 height 26
click at [35, 214] on input "Like it a lot" at bounding box center [21, 225] width 26 height 26
radio input "true"
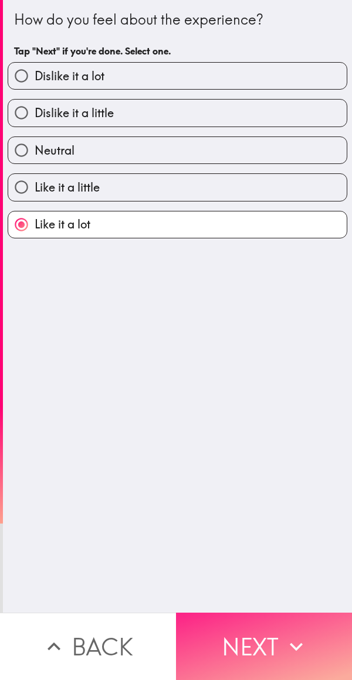
click at [250, 628] on button "Next" at bounding box center [264, 646] width 176 height 67
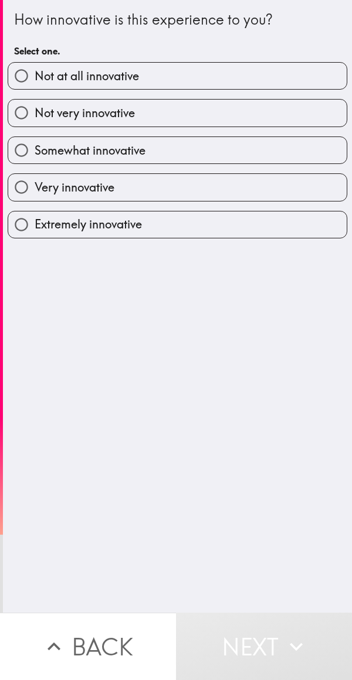
click at [214, 163] on label "Somewhat innovative" at bounding box center [177, 150] width 338 height 26
click at [35, 163] on input "Somewhat innovative" at bounding box center [21, 150] width 26 height 26
radio input "true"
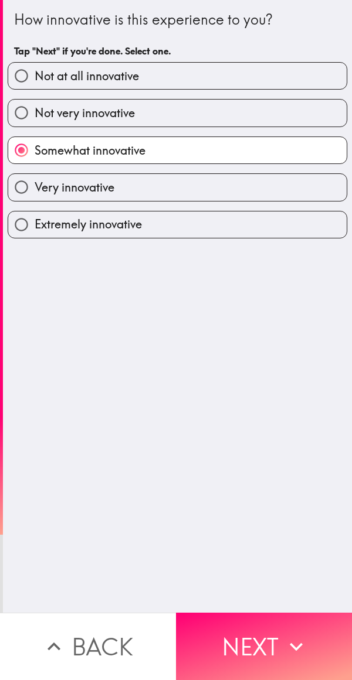
click at [197, 183] on label "Very innovative" at bounding box center [177, 187] width 338 height 26
click at [35, 183] on input "Very innovative" at bounding box center [21, 187] width 26 height 26
radio input "true"
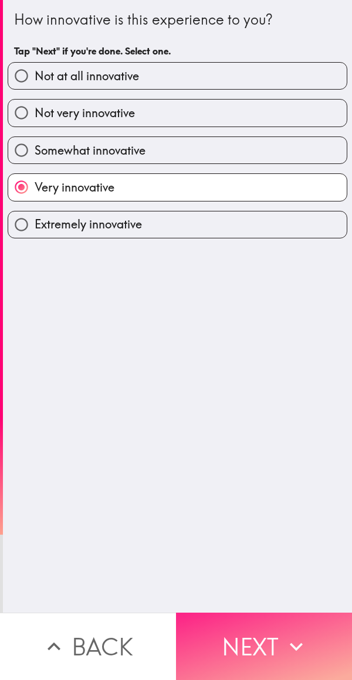
click at [259, 623] on button "Next" at bounding box center [264, 646] width 176 height 67
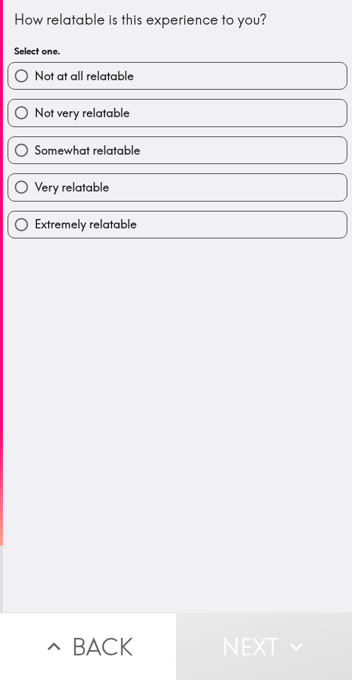
click at [170, 217] on label "Extremely relatable" at bounding box center [177, 225] width 338 height 26
click at [35, 217] on input "Extremely relatable" at bounding box center [21, 225] width 26 height 26
radio input "true"
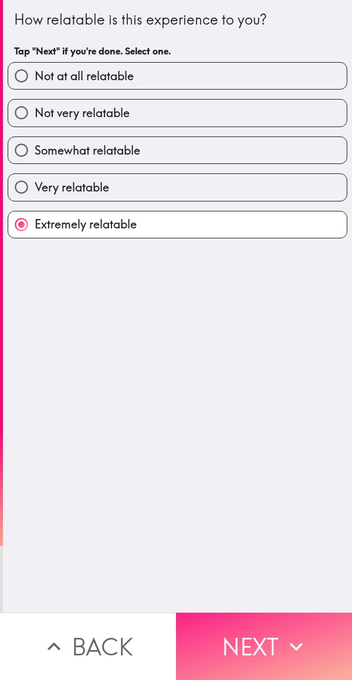
click at [247, 629] on button "Next" at bounding box center [264, 646] width 176 height 67
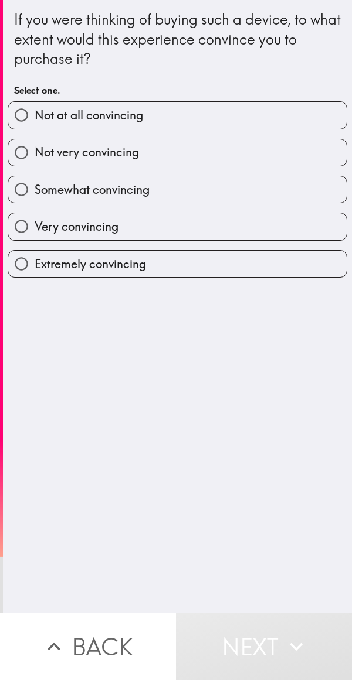
click at [179, 216] on label "Very convincing" at bounding box center [177, 226] width 338 height 26
click at [35, 216] on input "Very convincing" at bounding box center [21, 226] width 26 height 26
radio input "true"
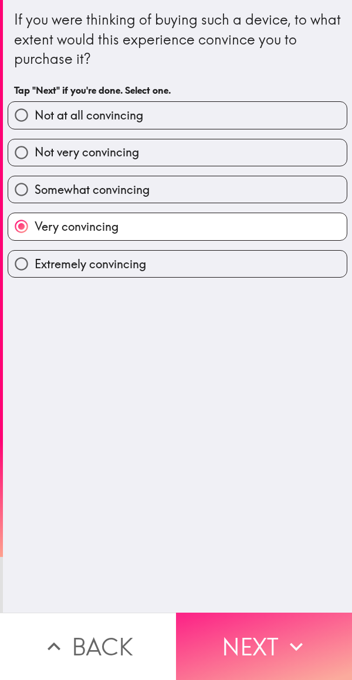
click at [247, 641] on button "Next" at bounding box center [264, 646] width 176 height 67
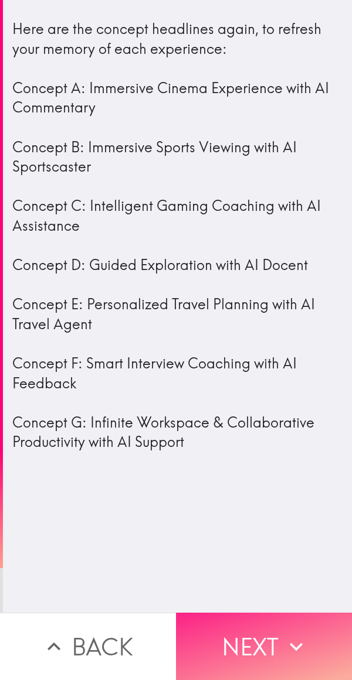
click at [252, 649] on button "Next" at bounding box center [264, 646] width 176 height 67
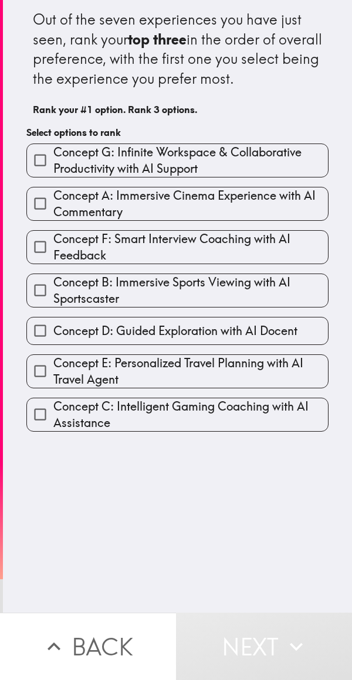
click at [165, 220] on span "Concept A: Immersive Cinema Experience with AI Commentary" at bounding box center [190, 204] width 274 height 33
click at [53, 217] on input "Concept A: Immersive Cinema Experience with AI Commentary" at bounding box center [40, 203] width 26 height 26
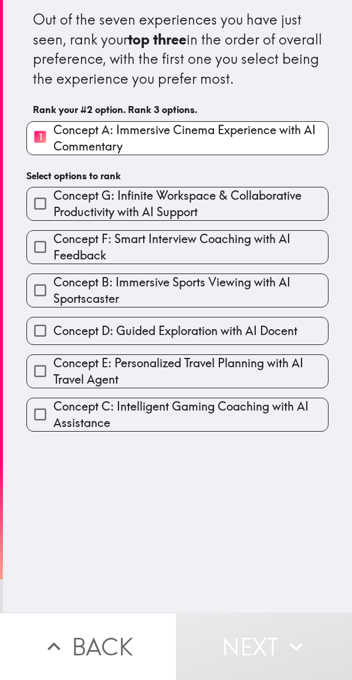
click at [143, 430] on span "Concept C: Intelligent Gaming Coaching with AI Assistance" at bounding box center [190, 414] width 274 height 33
click at [53, 428] on input "Concept C: Intelligent Gaming Coaching with AI Assistance" at bounding box center [40, 414] width 26 height 26
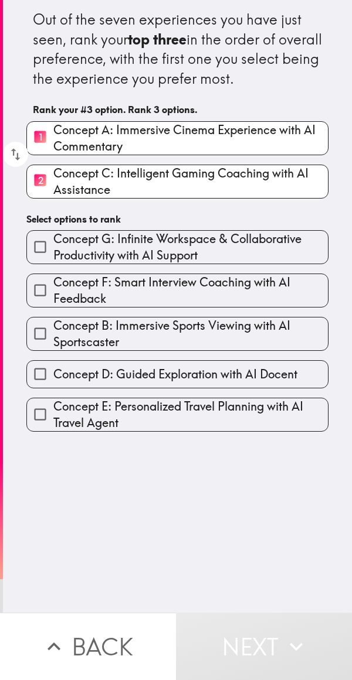
click at [165, 264] on span "Concept G: Infinite Workspace & Collaborative Productivity with AI Support" at bounding box center [190, 247] width 274 height 33
click at [53, 260] on input "Concept G: Infinite Workspace & Collaborative Productivity with AI Support" at bounding box center [40, 247] width 26 height 26
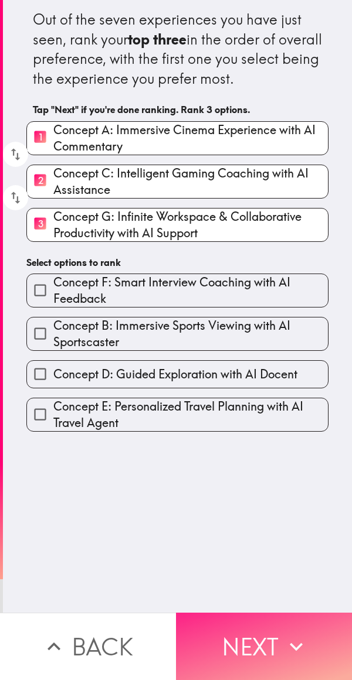
click at [255, 641] on button "Next" at bounding box center [264, 646] width 176 height 67
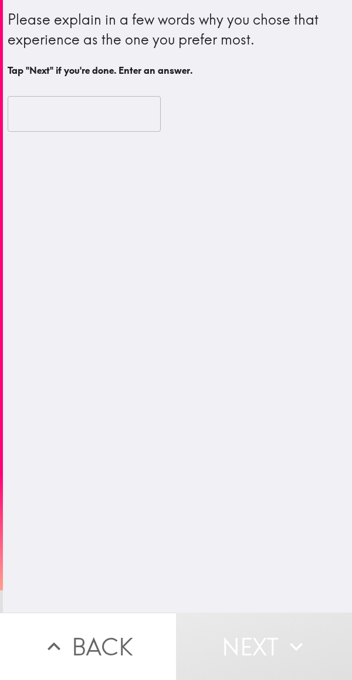
click at [108, 113] on input "text" at bounding box center [84, 114] width 153 height 36
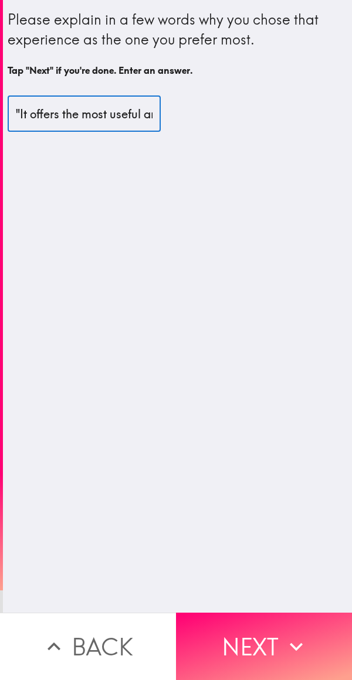
type input ""It offers the most useful and versatile benefits for everyday tasks.""
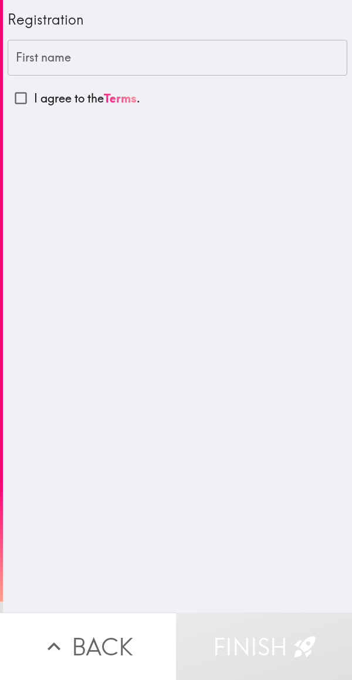
click at [125, 53] on input "First name" at bounding box center [177, 58] width 339 height 36
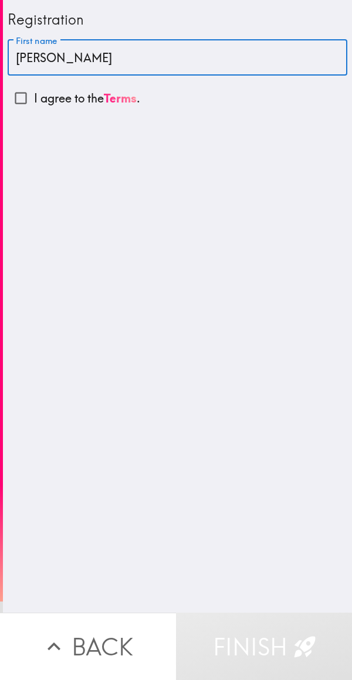
type input "[PERSON_NAME]"
click at [26, 93] on input "I agree to the Terms ." at bounding box center [21, 98] width 26 height 26
checkbox input "true"
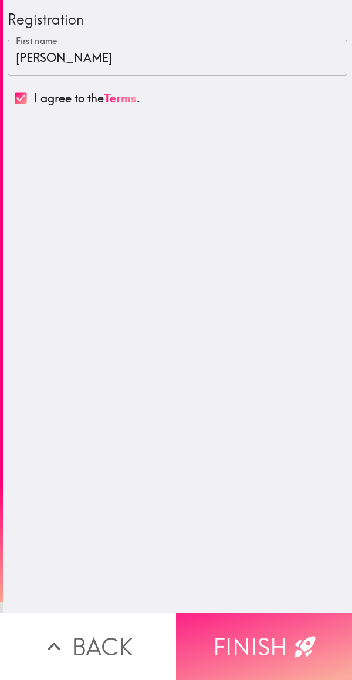
click at [243, 628] on button "Finish" at bounding box center [264, 646] width 176 height 67
